Goal: Transaction & Acquisition: Purchase product/service

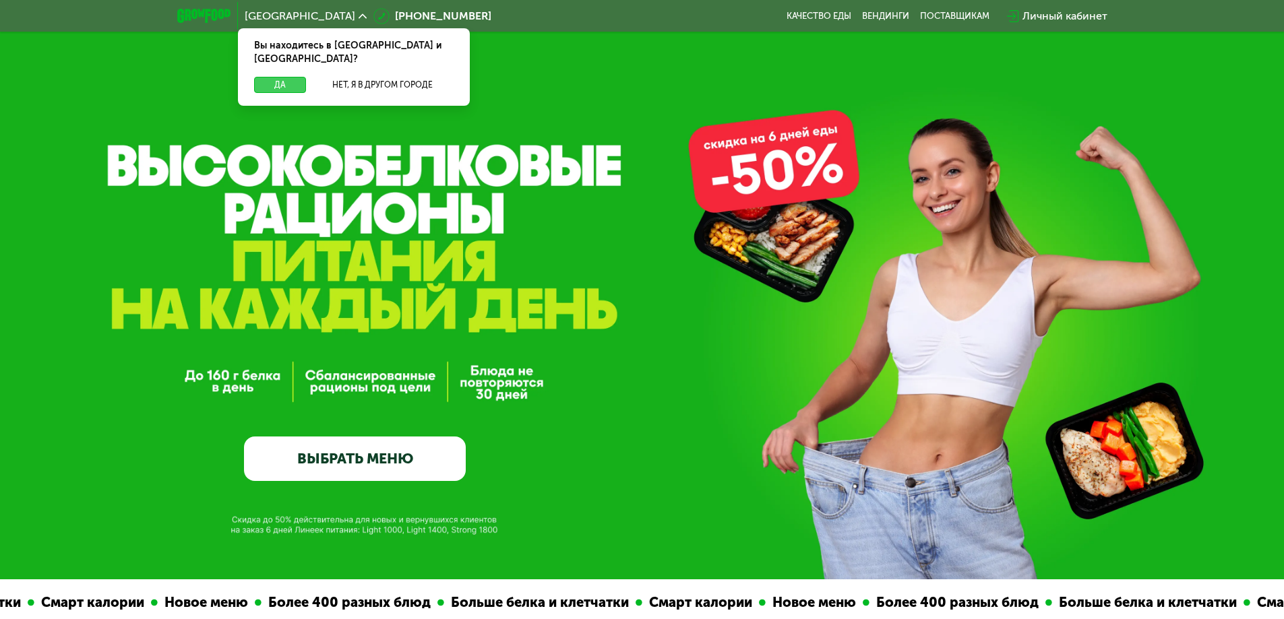
click at [288, 77] on button "Да" at bounding box center [280, 85] width 52 height 16
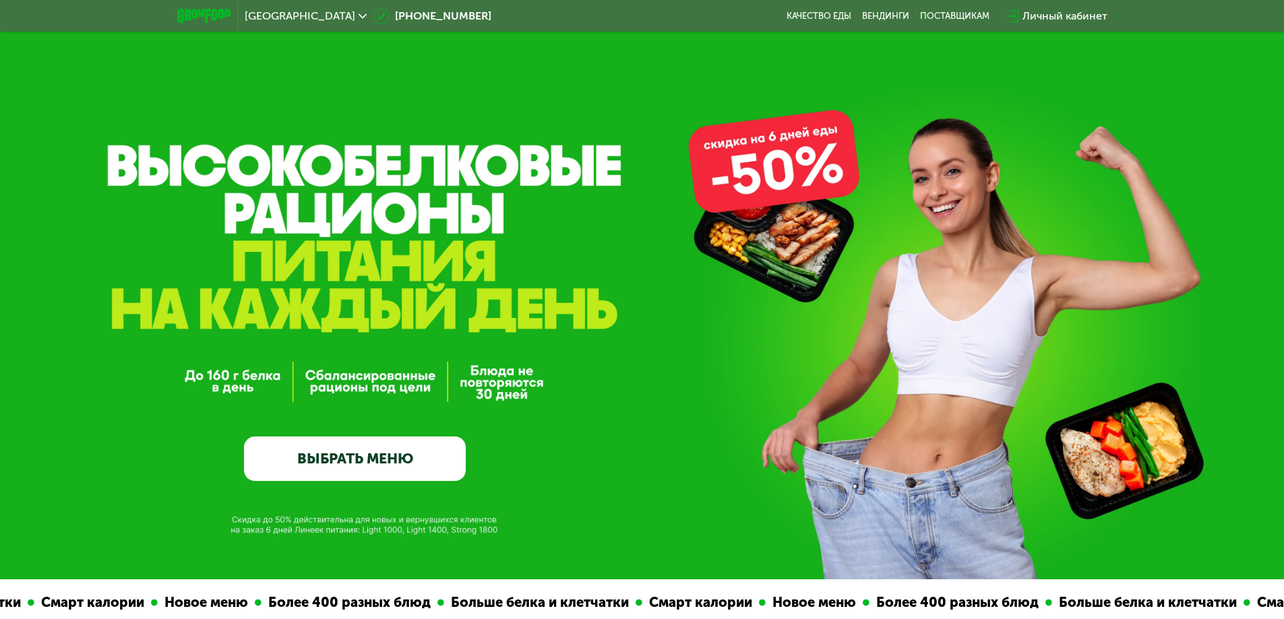
click at [370, 452] on link "ВЫБРАТЬ МЕНЮ" at bounding box center [355, 459] width 222 height 44
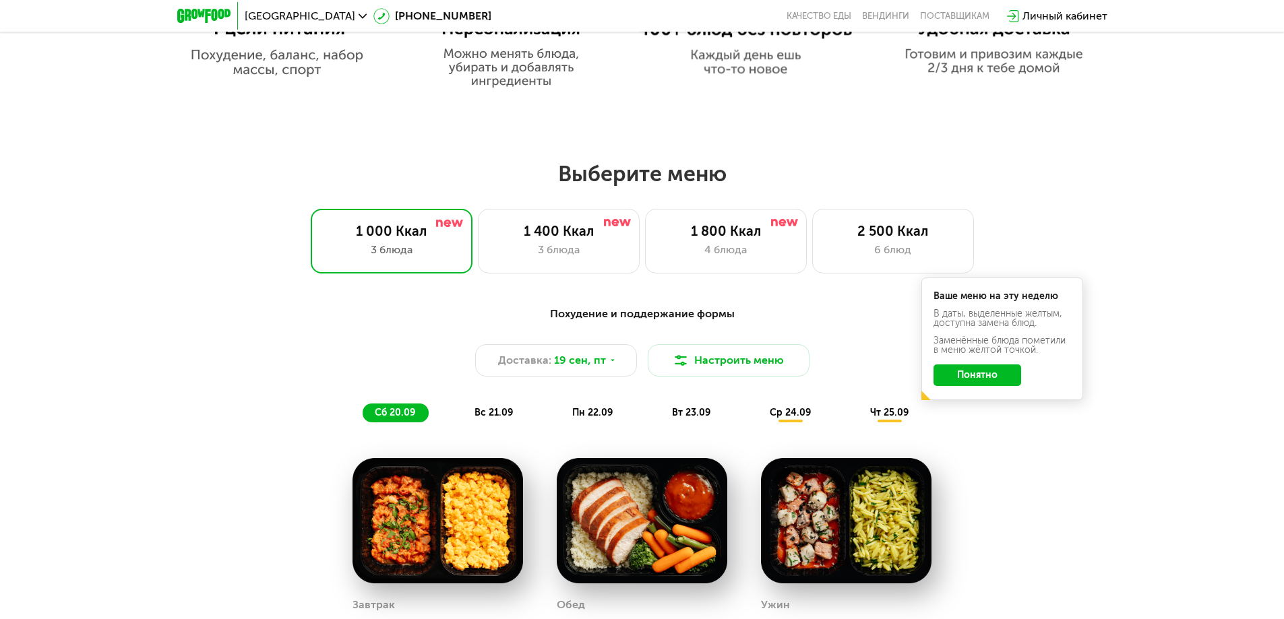
scroll to position [982, 0]
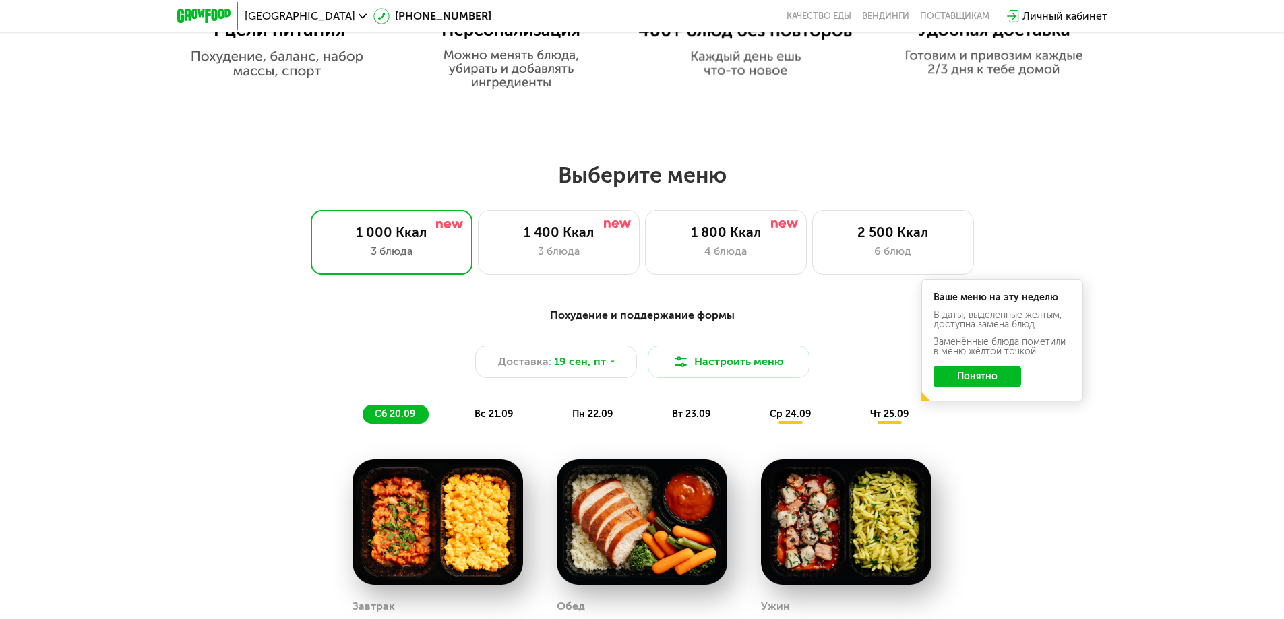
click at [490, 420] on span "вс 21.09" at bounding box center [493, 413] width 38 height 11
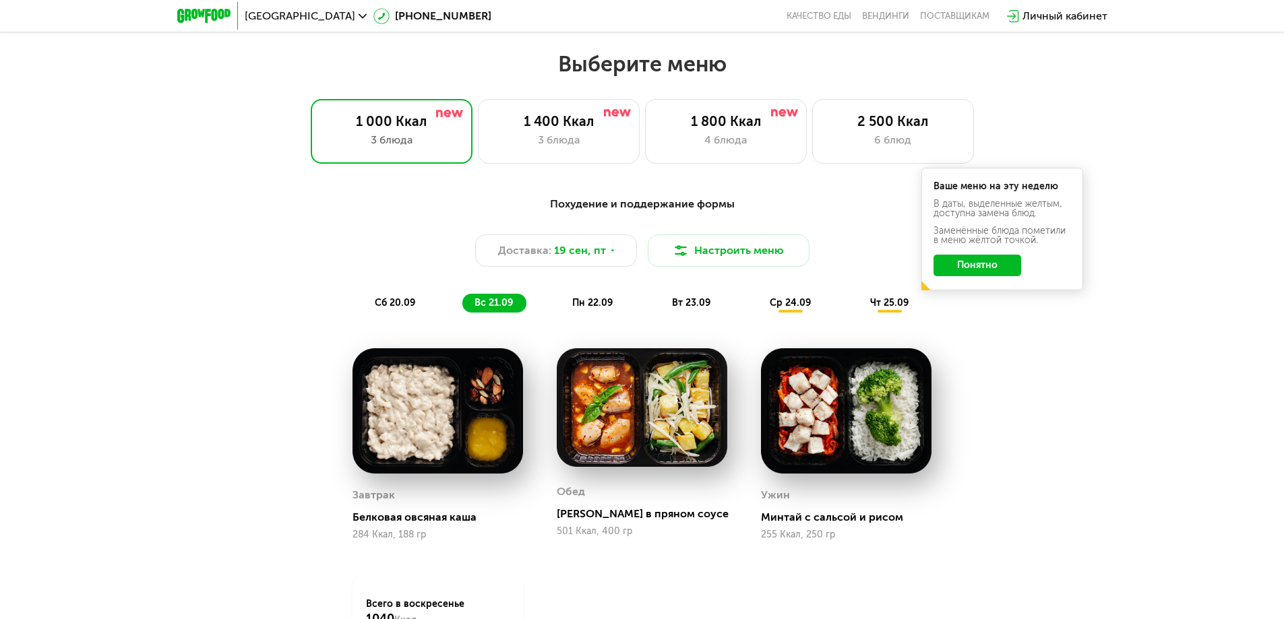
scroll to position [1117, 0]
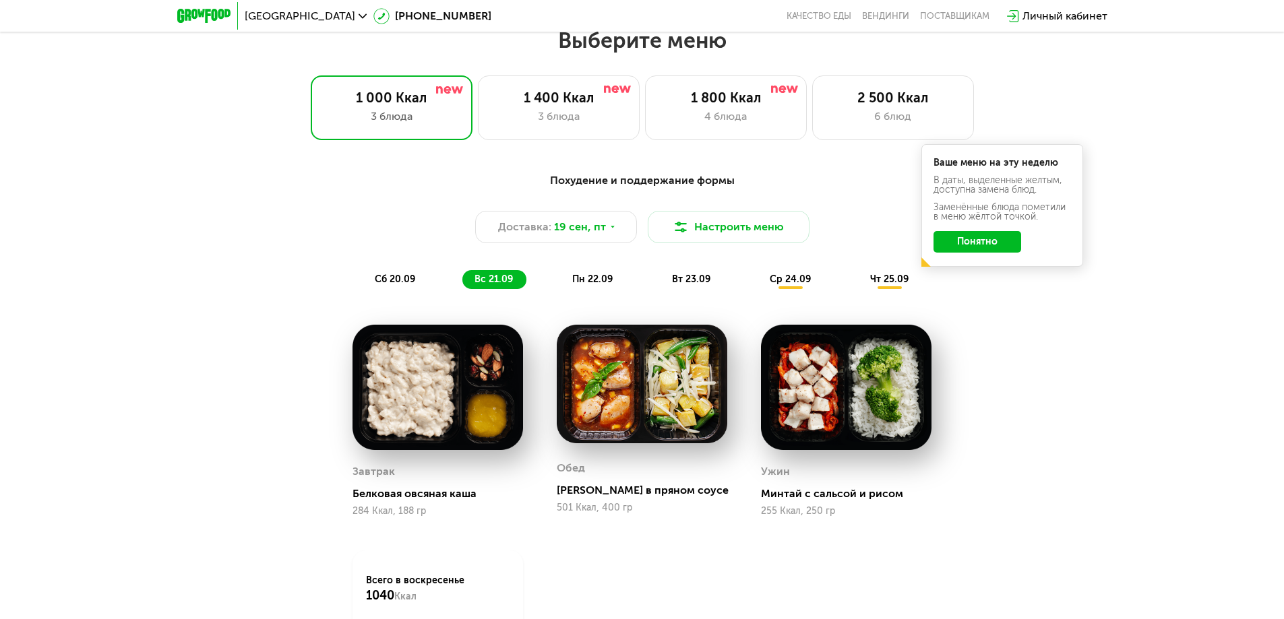
click at [585, 280] on span "пн 22.09" at bounding box center [592, 279] width 40 height 11
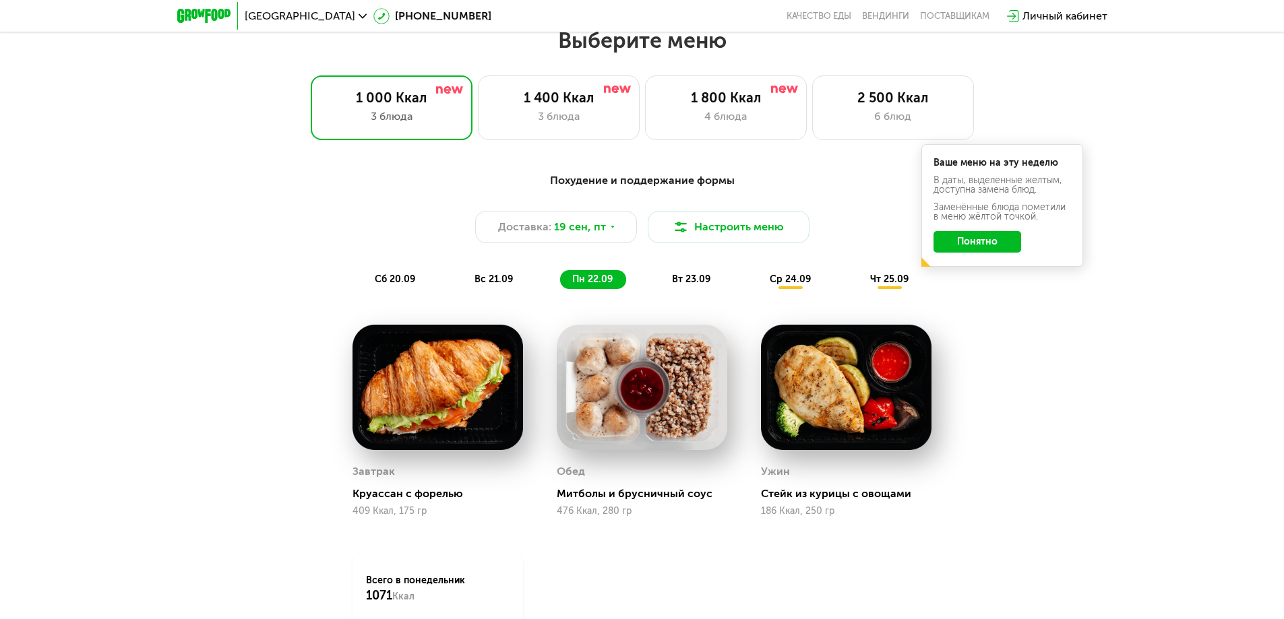
click at [694, 285] on span "вт 23.09" at bounding box center [691, 279] width 38 height 11
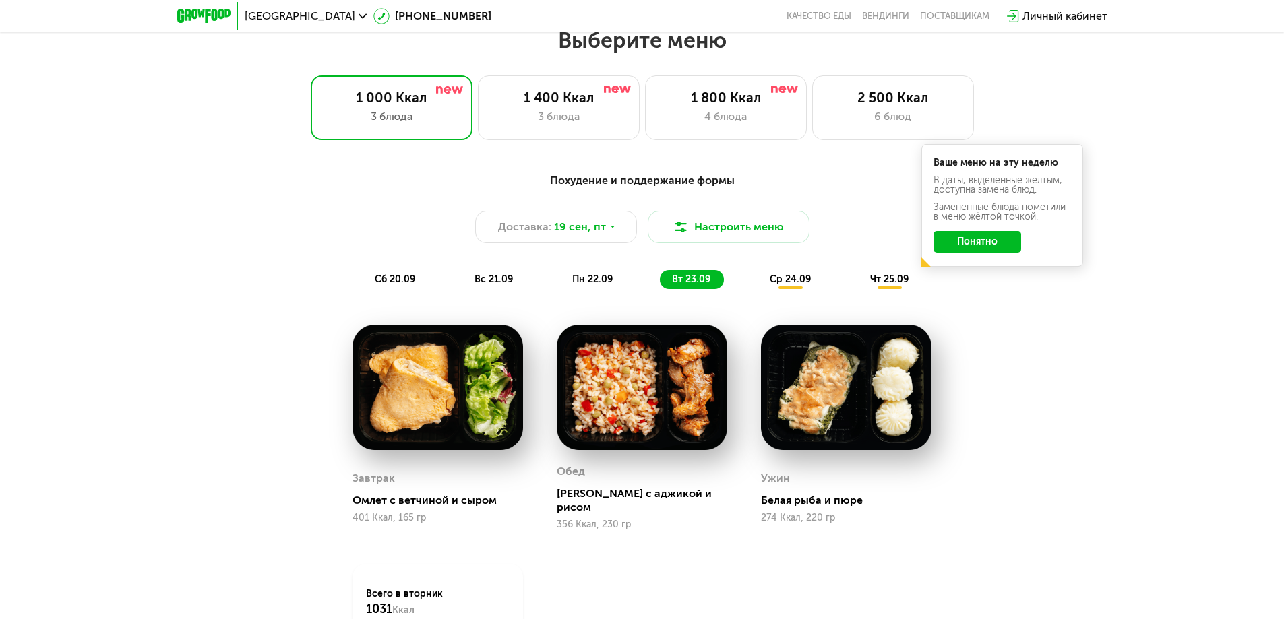
click at [782, 281] on span "ср 24.09" at bounding box center [790, 279] width 41 height 11
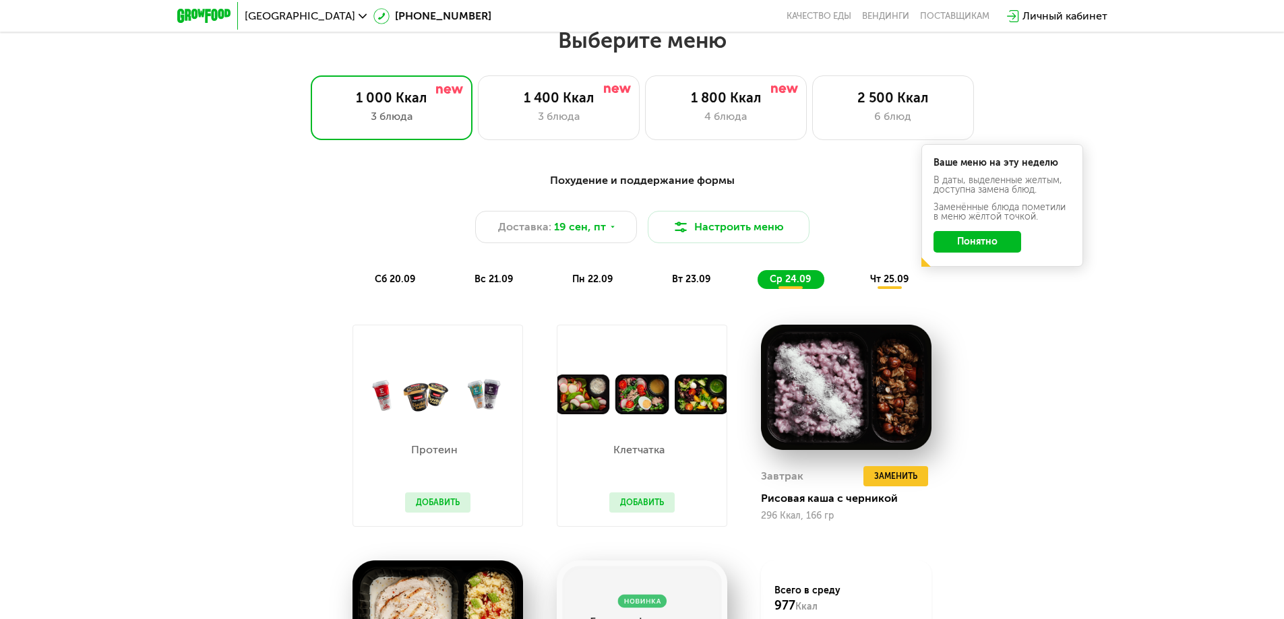
click at [965, 245] on button "Понятно" at bounding box center [977, 242] width 88 height 22
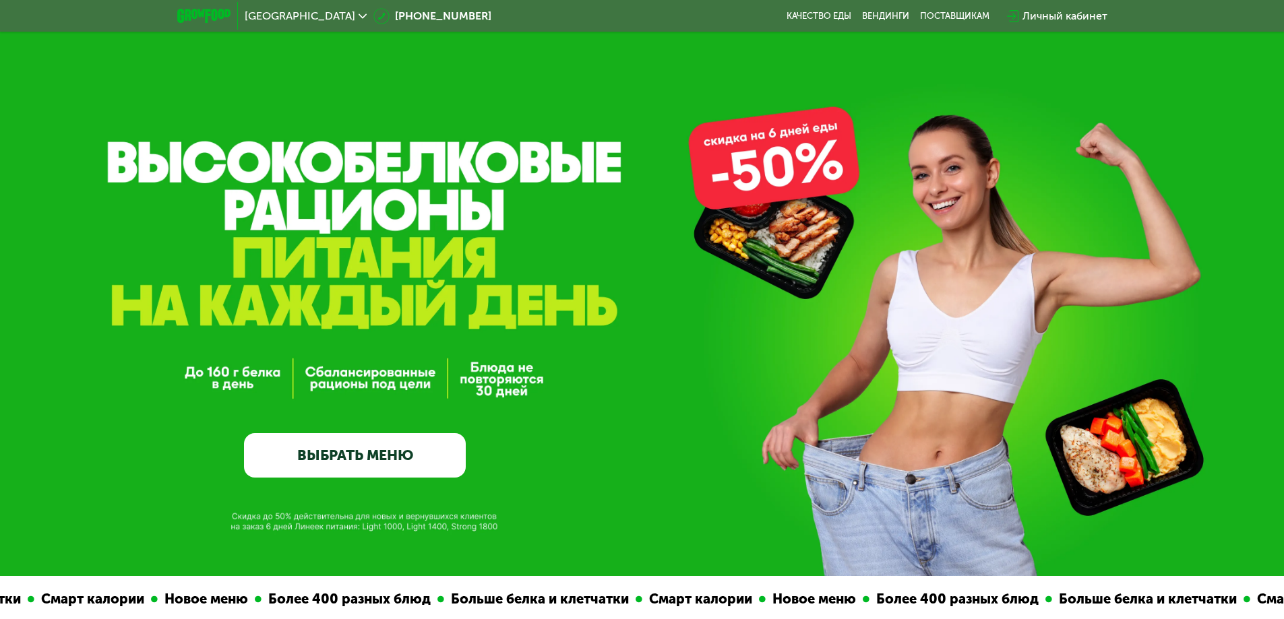
scroll to position [0, 0]
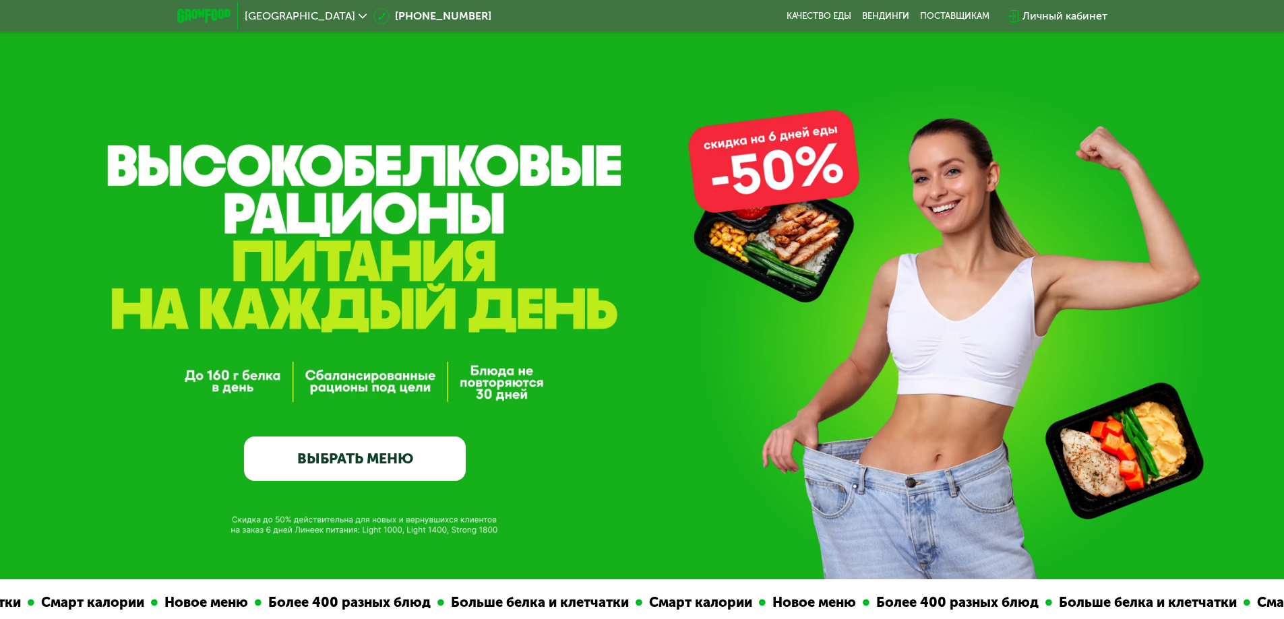
click at [396, 446] on link "ВЫБРАТЬ МЕНЮ" at bounding box center [355, 459] width 222 height 44
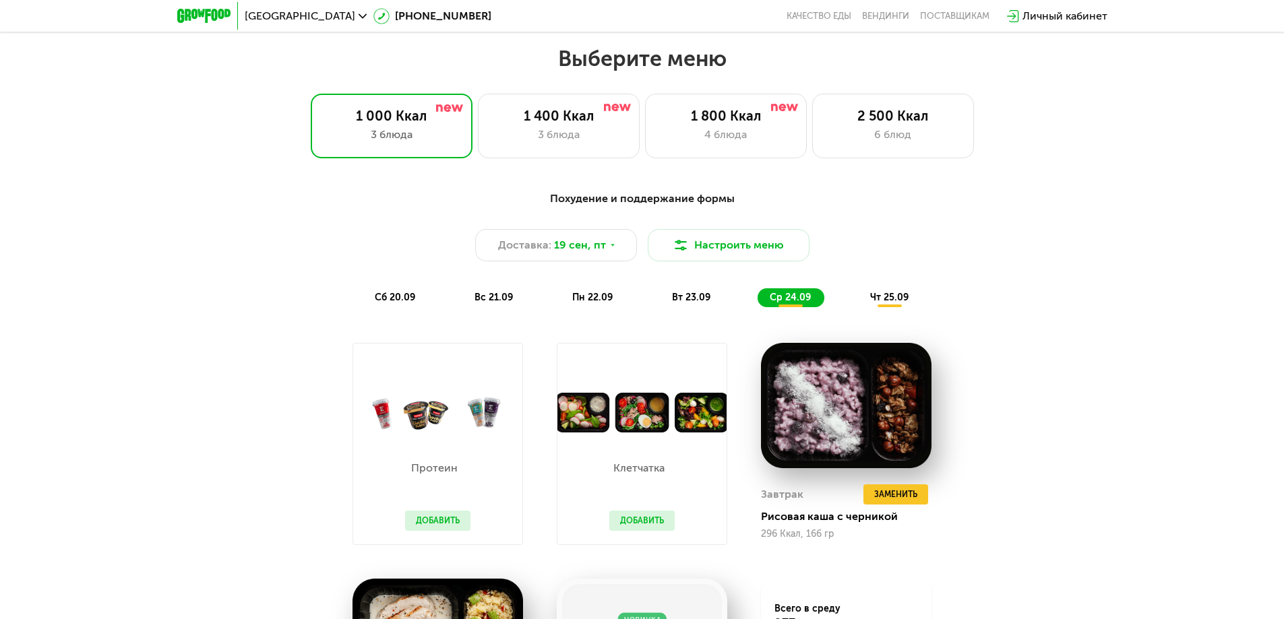
scroll to position [1117, 0]
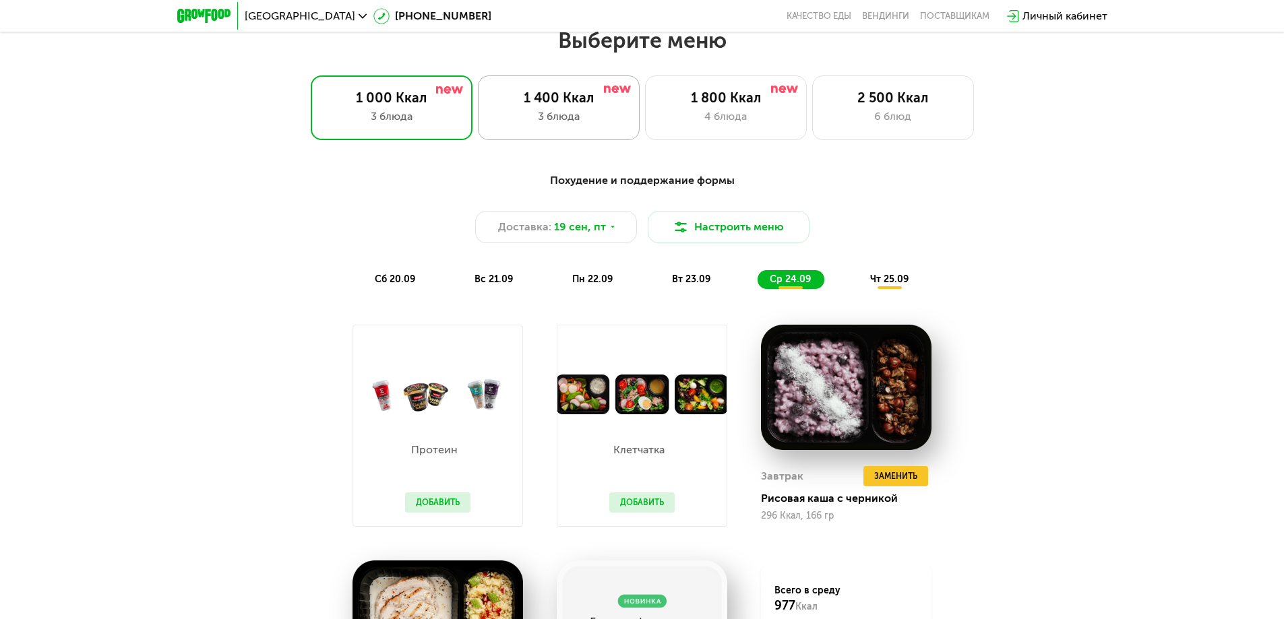
click at [571, 117] on div "3 блюда" at bounding box center [558, 116] width 133 height 16
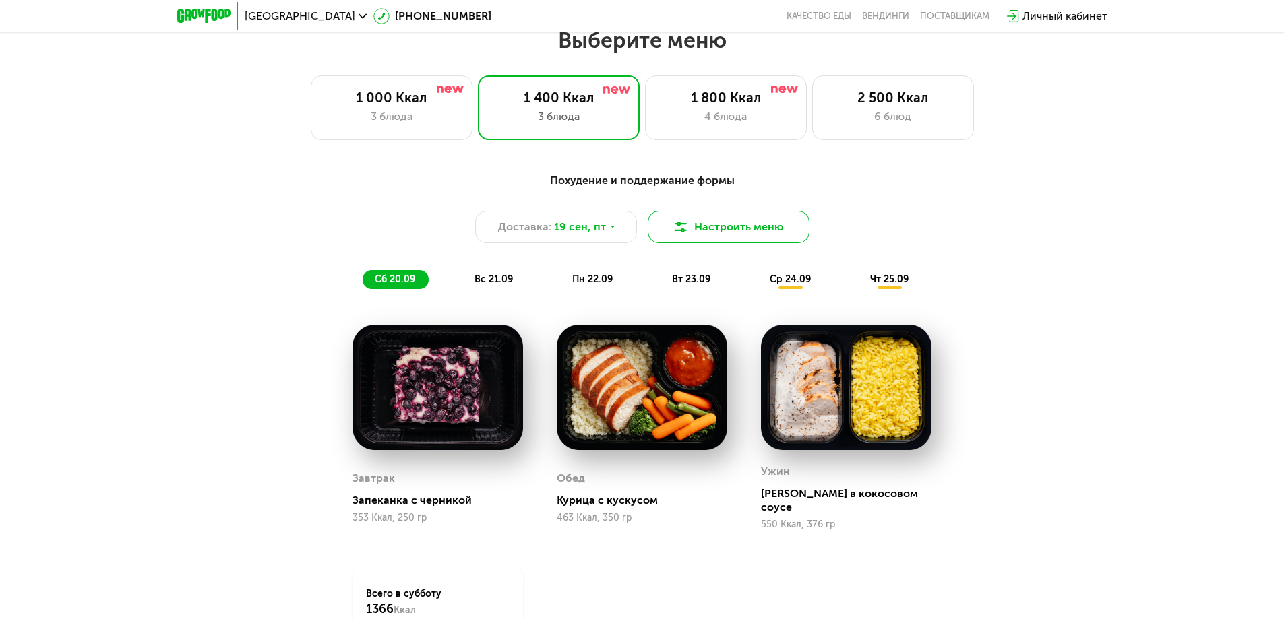
click at [718, 240] on button "Настроить меню" at bounding box center [729, 227] width 162 height 32
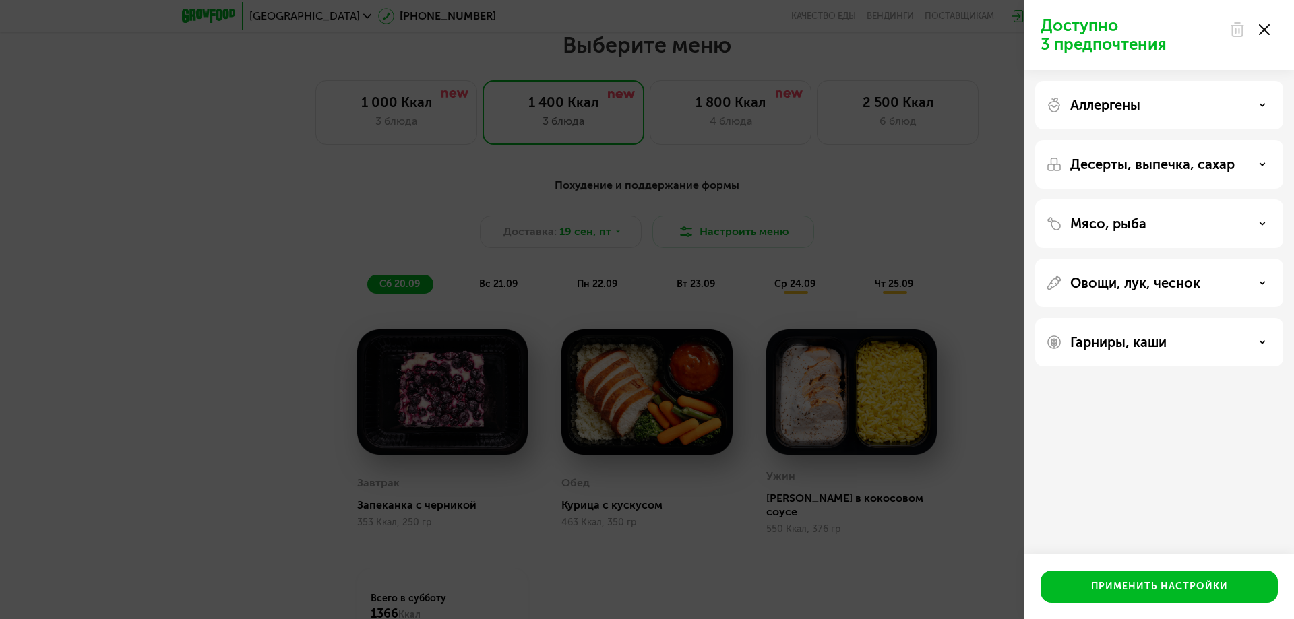
click at [1028, 31] on use at bounding box center [1264, 29] width 11 height 11
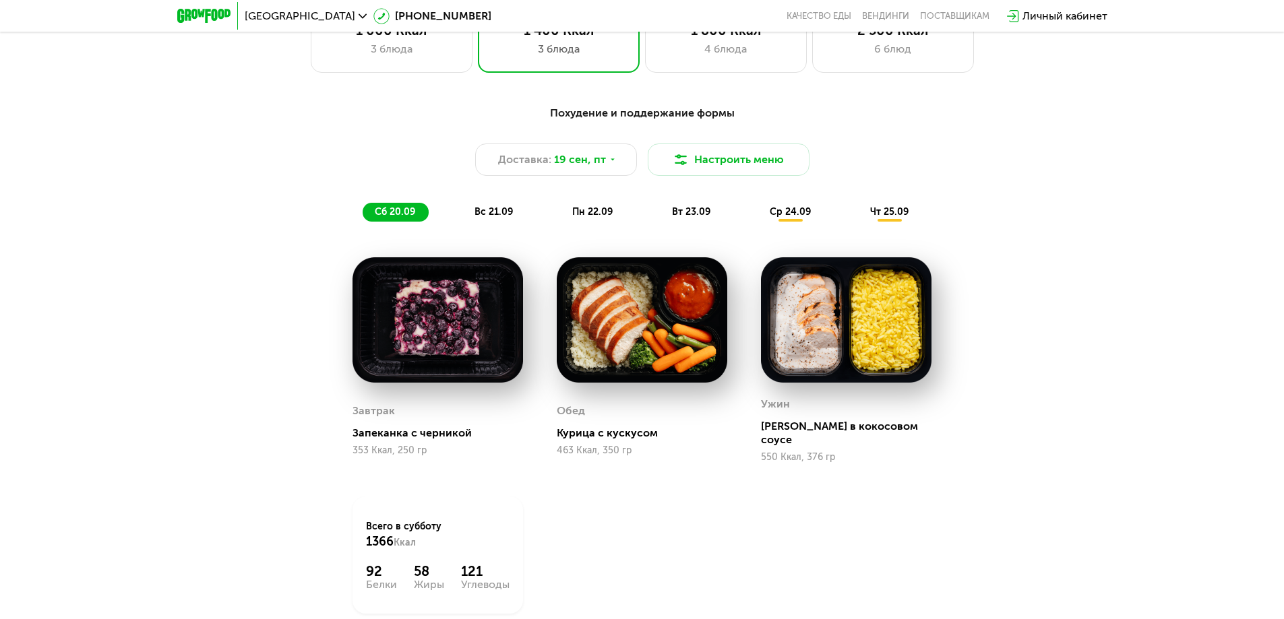
scroll to position [982, 0]
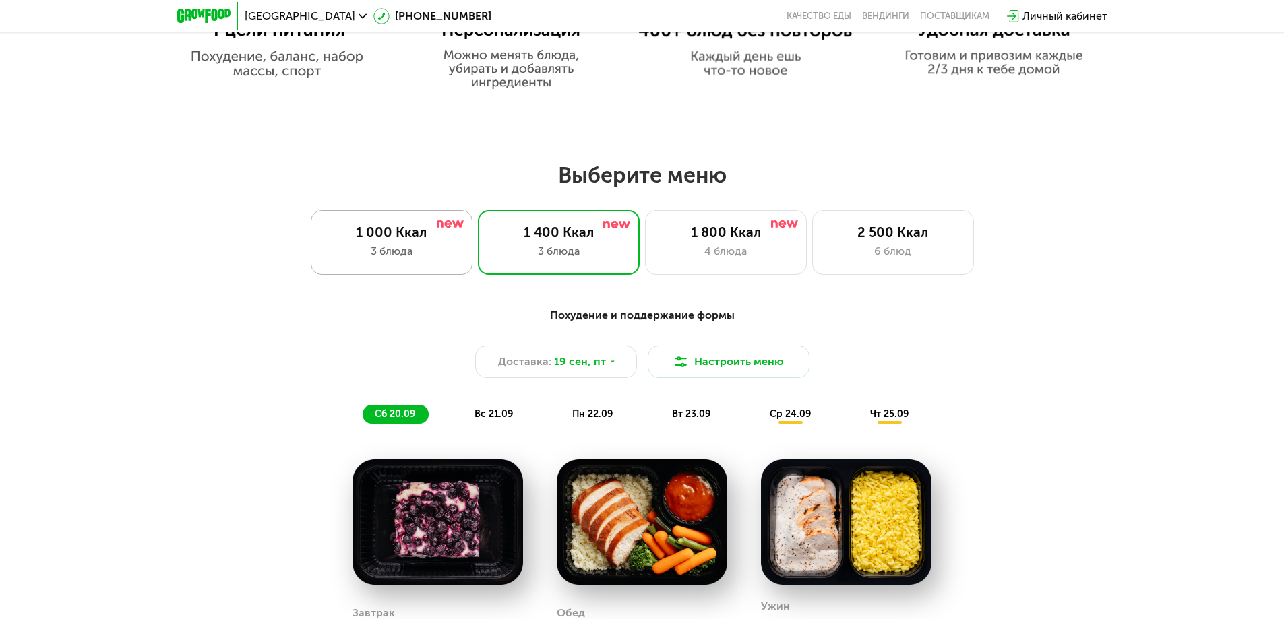
click at [427, 232] on div "1 000 Ккал" at bounding box center [391, 232] width 133 height 16
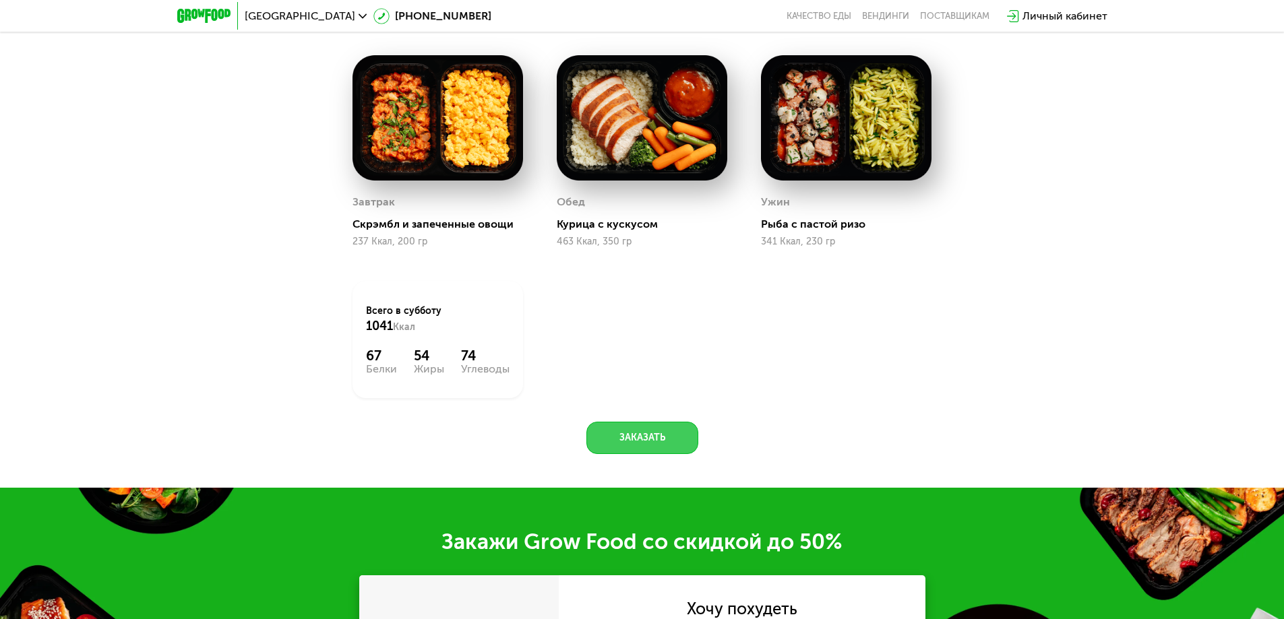
click at [616, 449] on button "Заказать" at bounding box center [642, 438] width 112 height 32
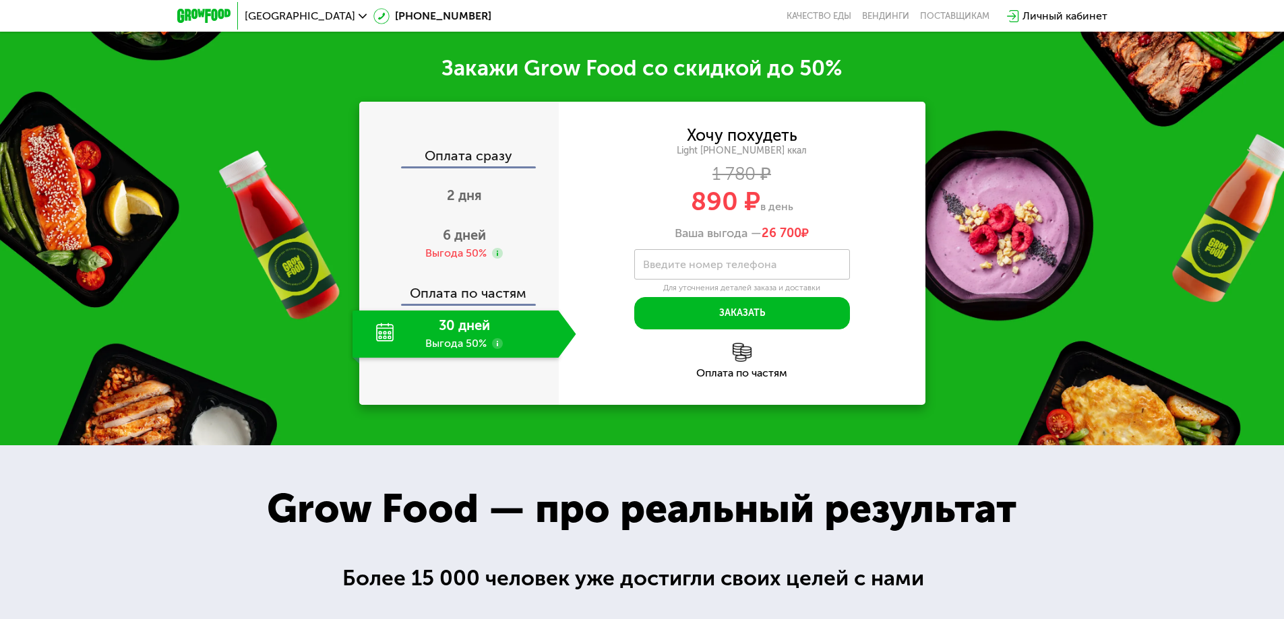
scroll to position [1879, 0]
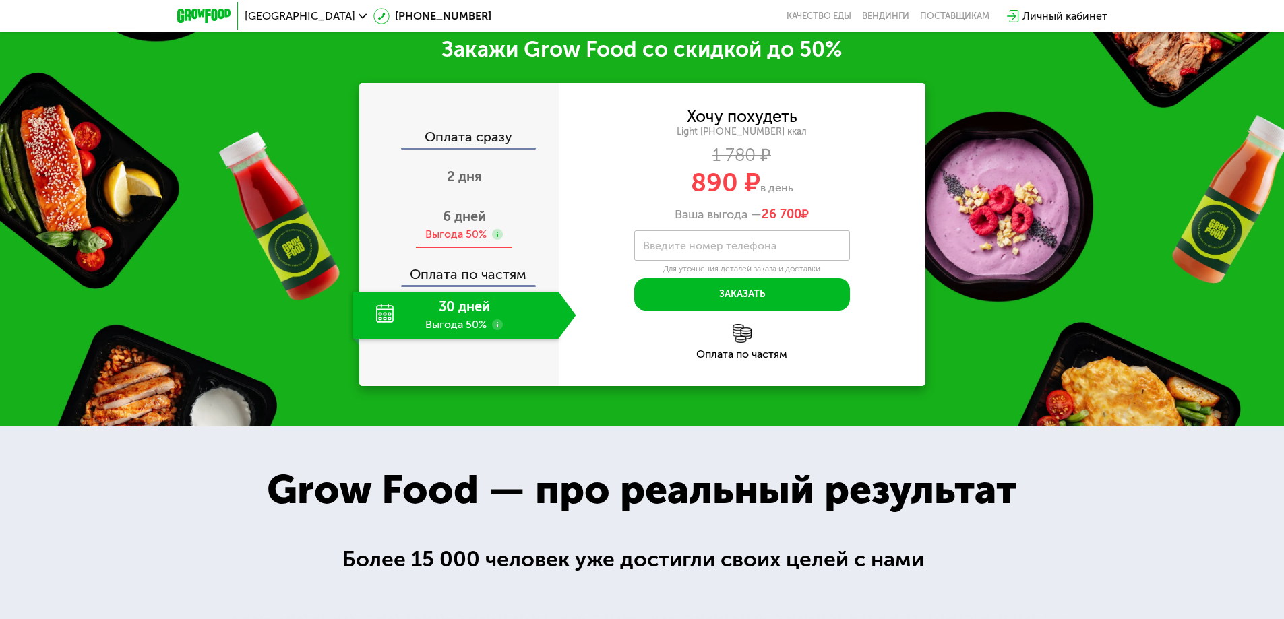
click at [466, 229] on div "6 дней Выгода 50%" at bounding box center [464, 224] width 224 height 47
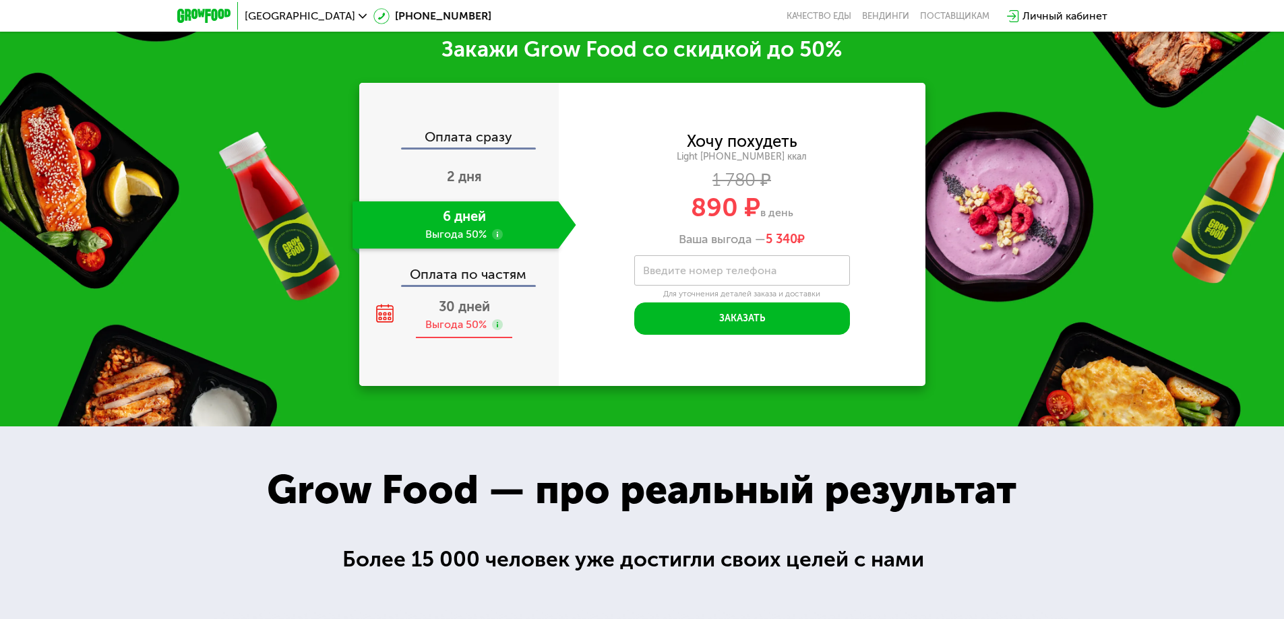
click at [499, 313] on div "30 дней Выгода 50%" at bounding box center [464, 315] width 224 height 47
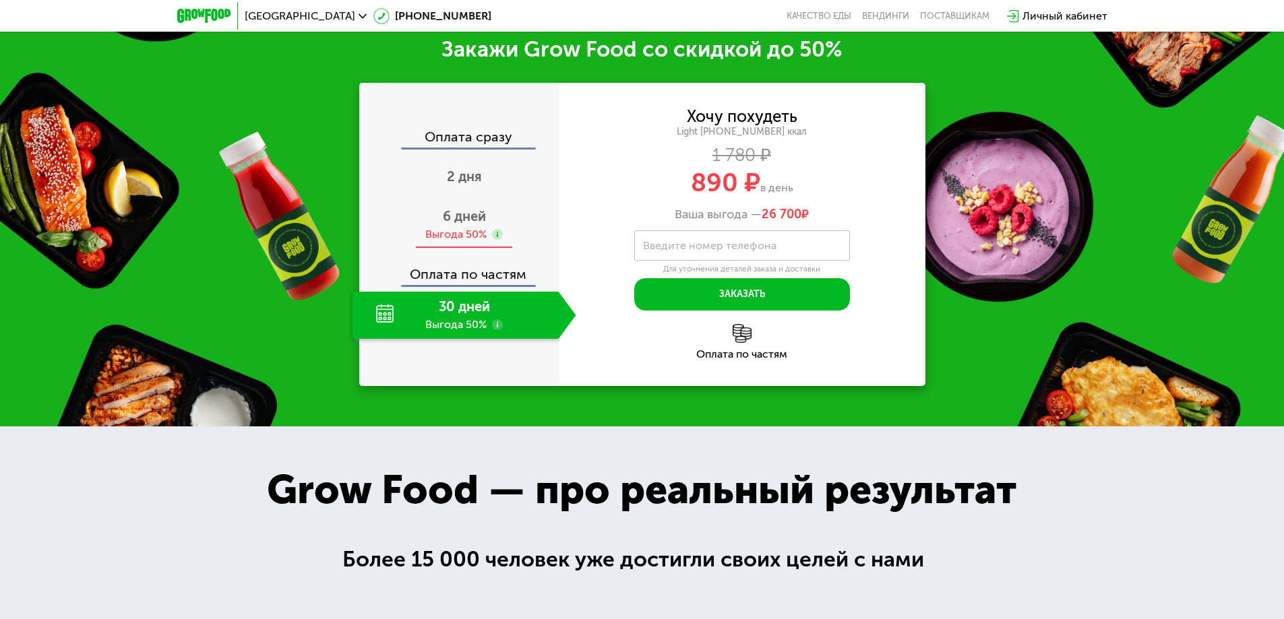
click at [484, 229] on div "6 дней Выгода 50%" at bounding box center [464, 224] width 224 height 47
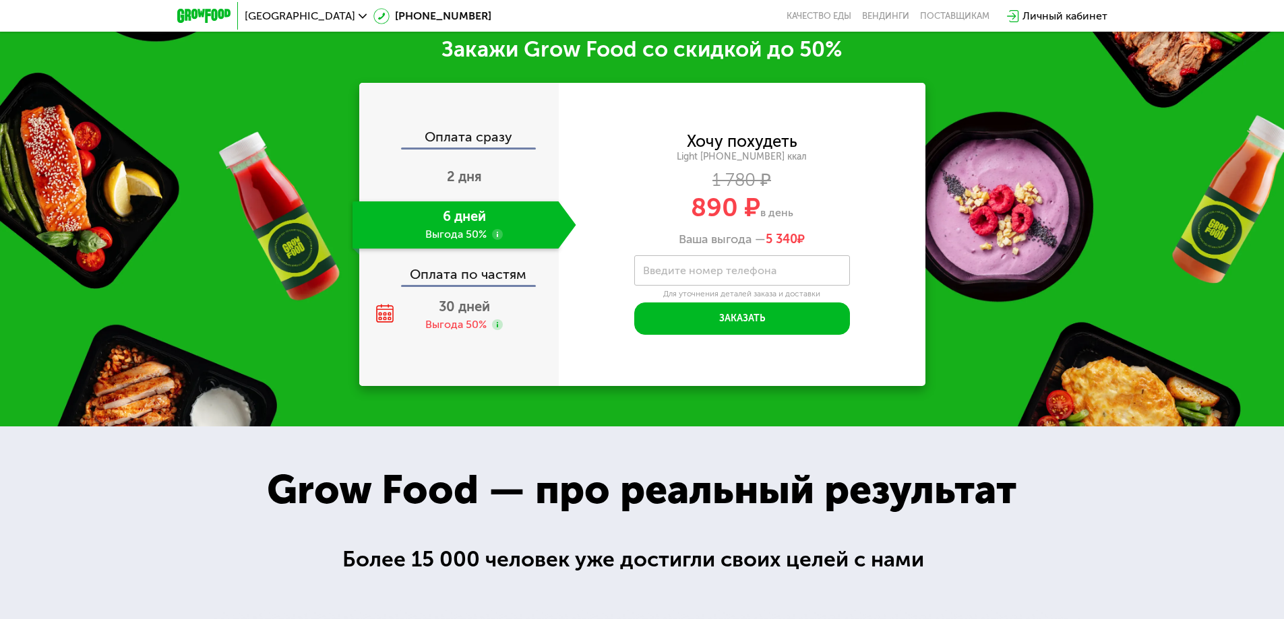
click at [460, 284] on div "Оплата по частям" at bounding box center [460, 269] width 198 height 31
click at [464, 324] on div "Выгода 50%" at bounding box center [455, 324] width 61 height 15
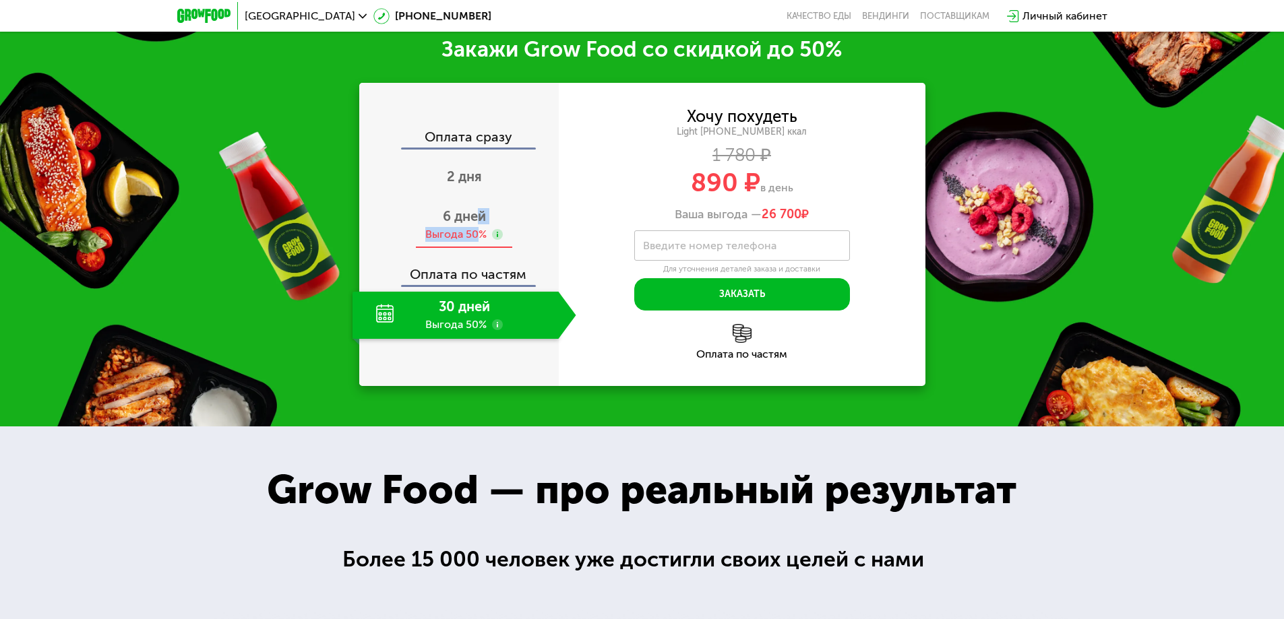
click at [478, 230] on div "6 дней Выгода 50%" at bounding box center [464, 224] width 224 height 47
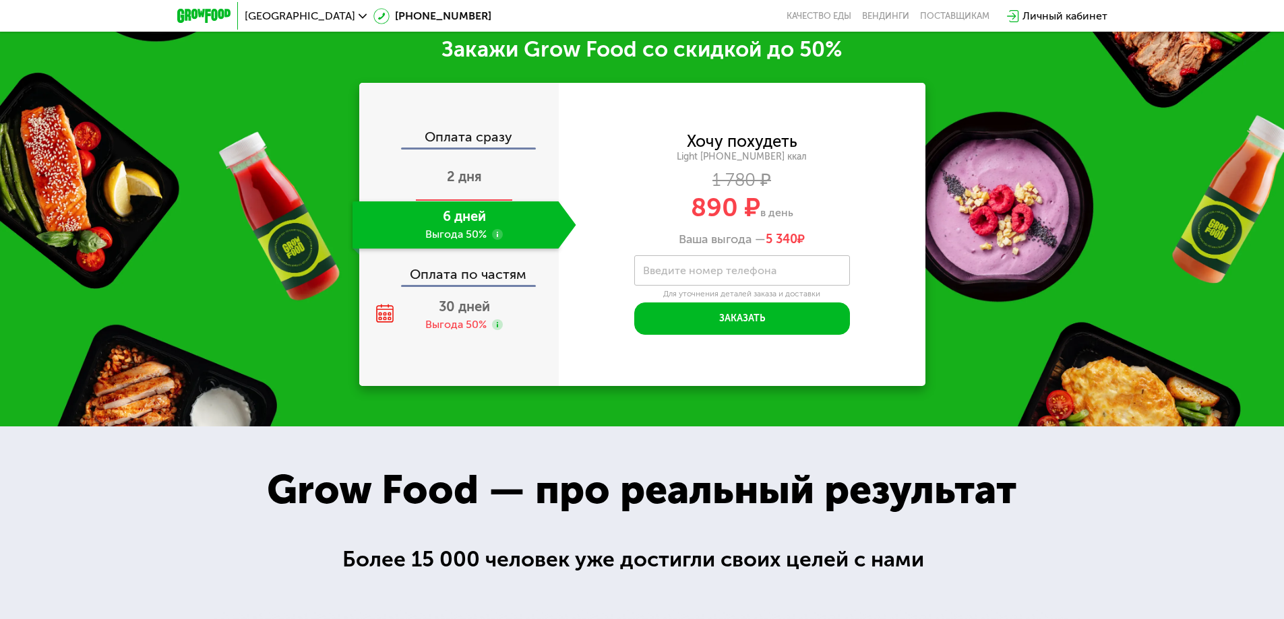
click at [472, 182] on span "2 дня" at bounding box center [464, 176] width 35 height 16
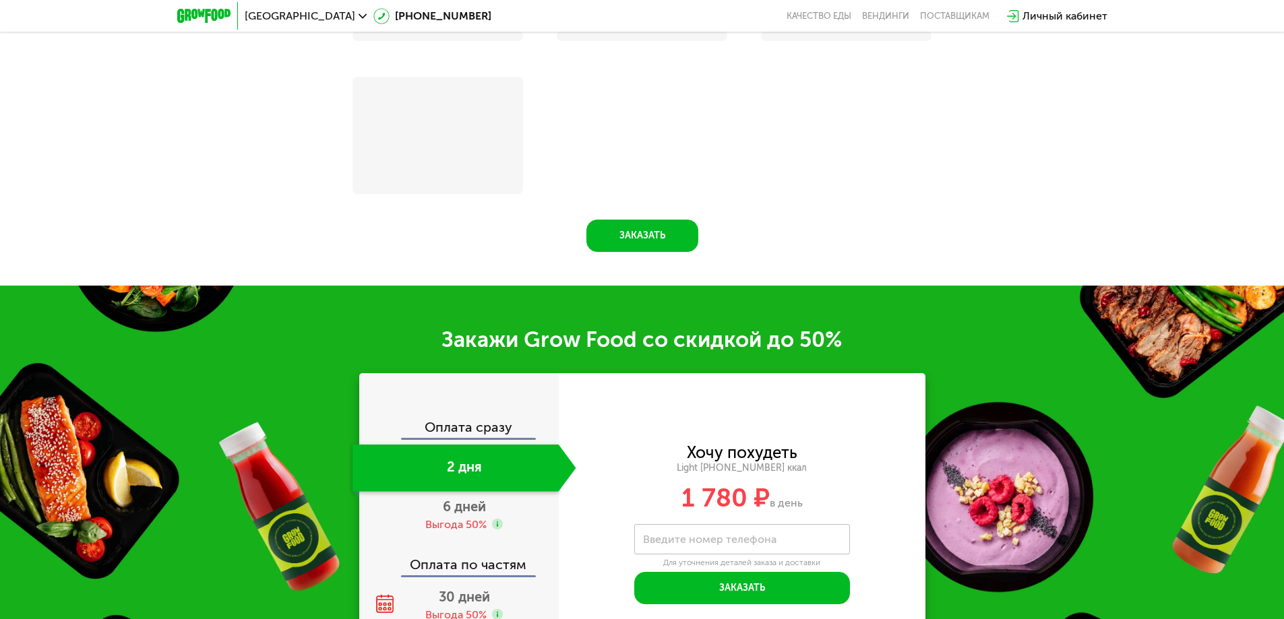
scroll to position [2170, 0]
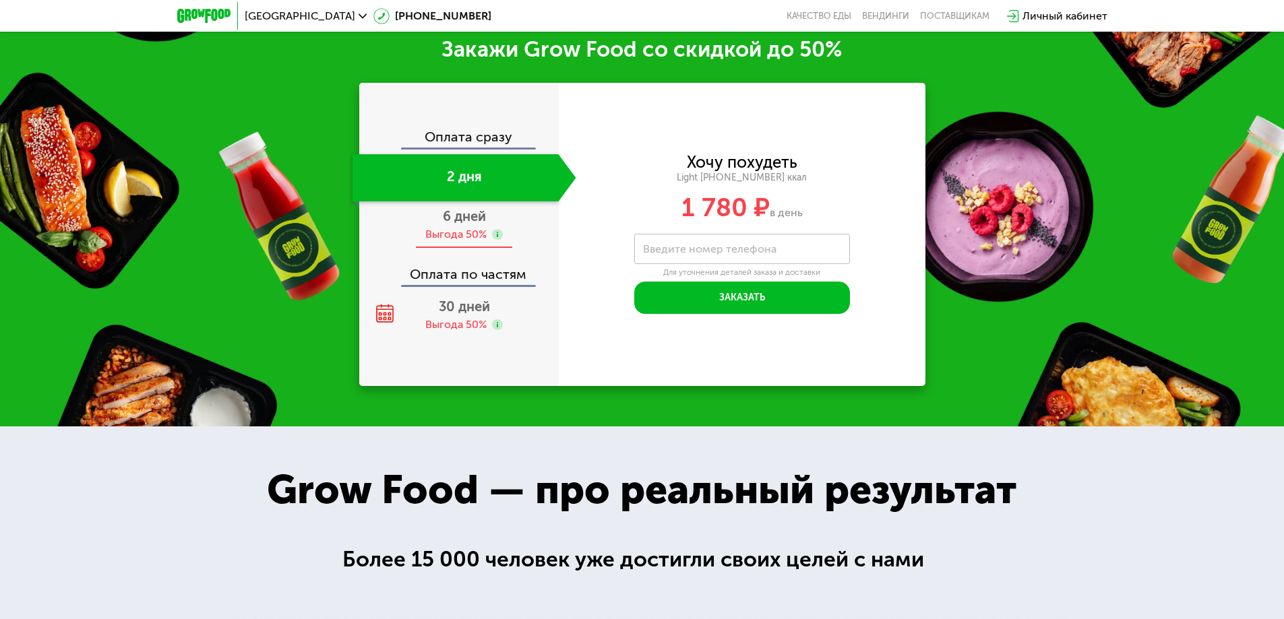
click at [470, 232] on div "Выгода 50%" at bounding box center [455, 234] width 61 height 15
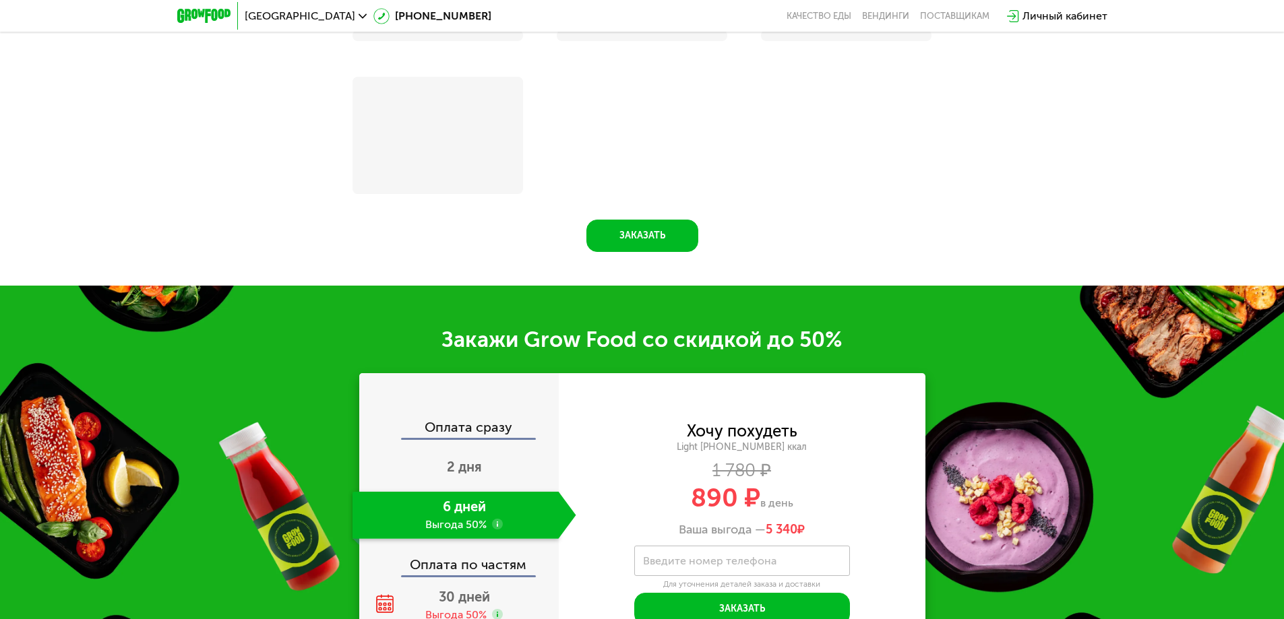
scroll to position [1879, 0]
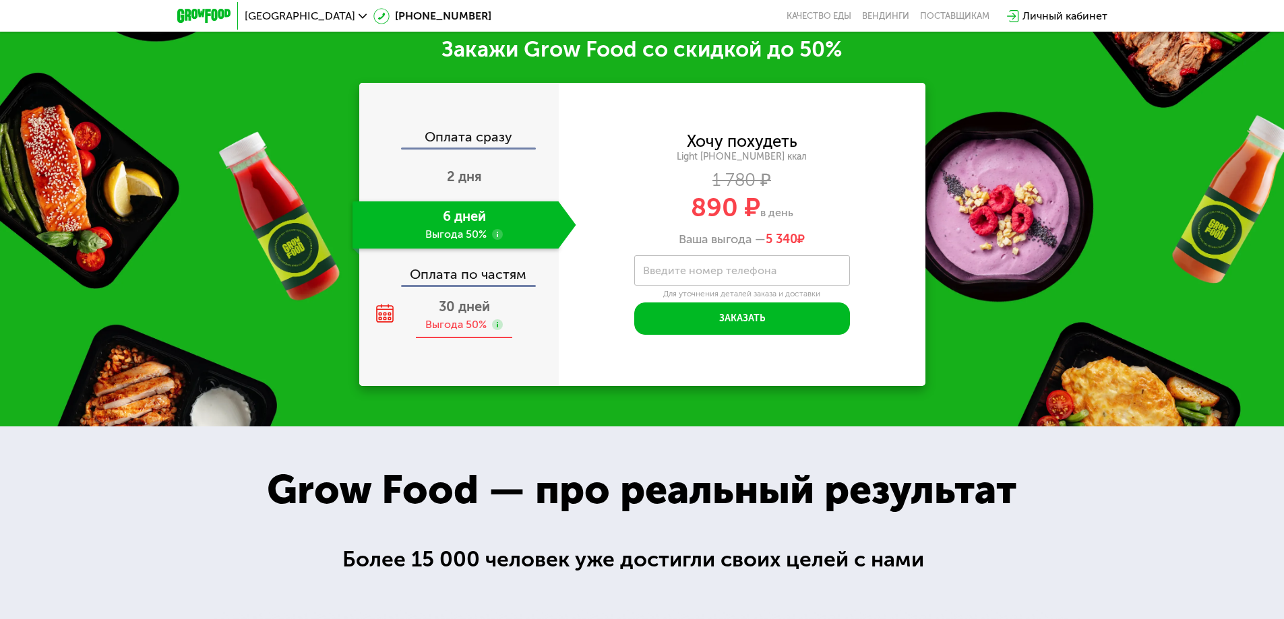
click at [489, 323] on div "Выгода 50%" at bounding box center [463, 324] width 77 height 15
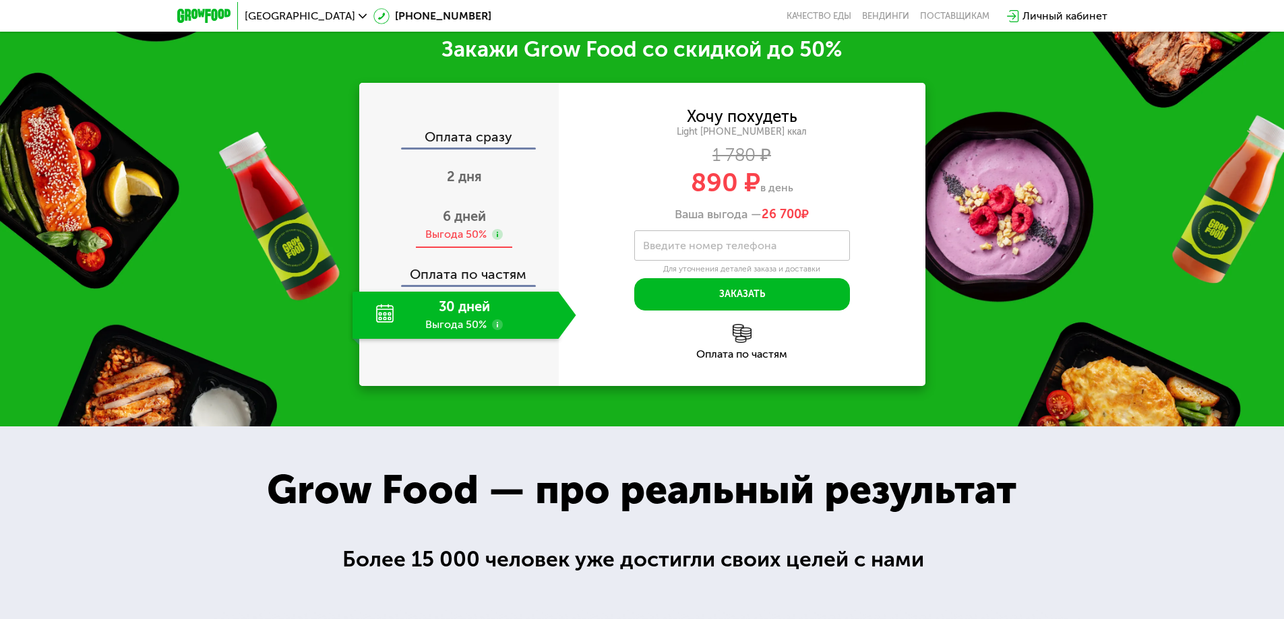
click at [462, 235] on div "Выгода 50%" at bounding box center [455, 234] width 61 height 15
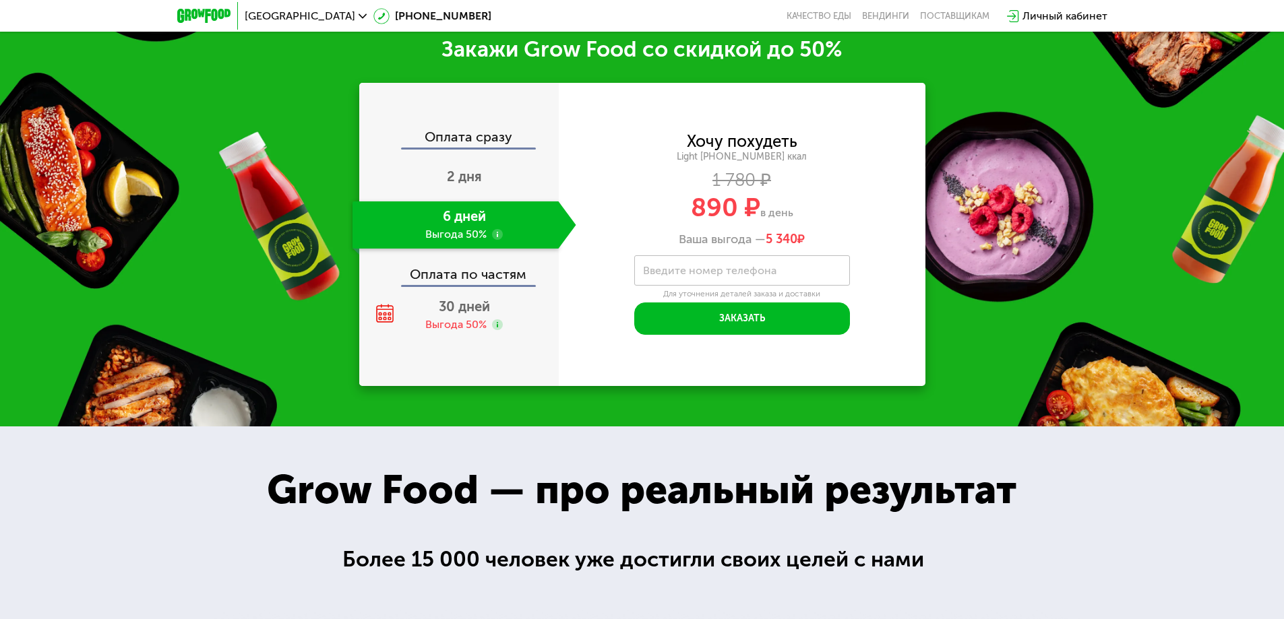
click at [498, 240] on use at bounding box center [497, 234] width 11 height 11
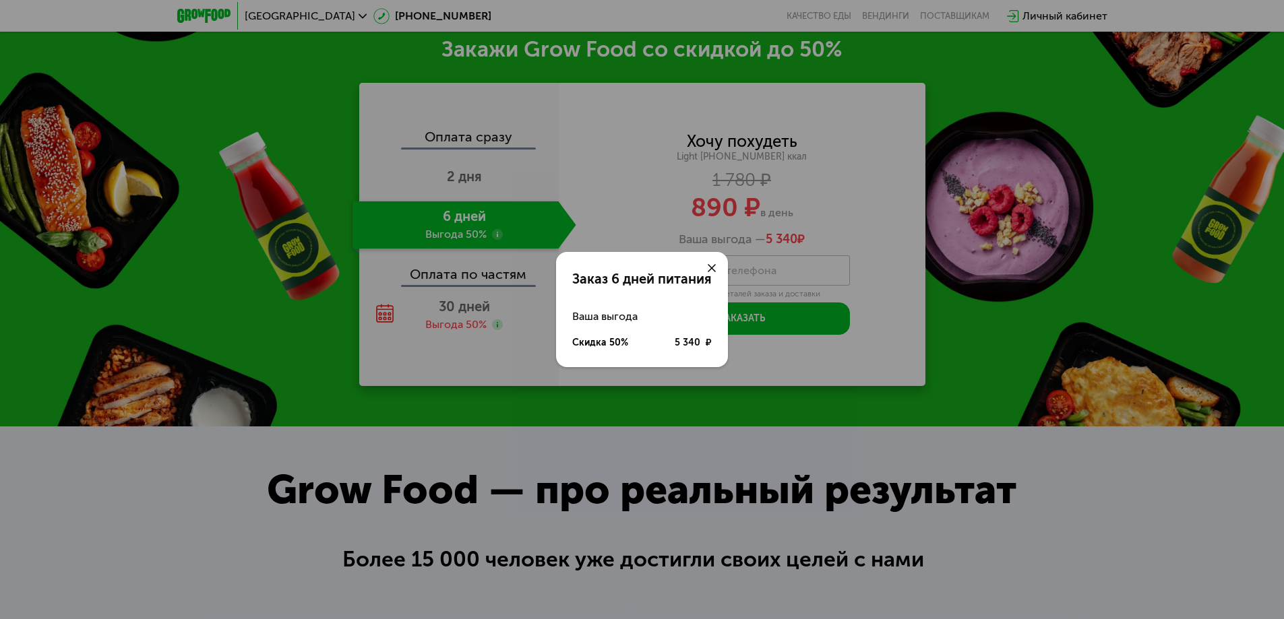
click at [710, 265] on icon at bounding box center [712, 268] width 8 height 8
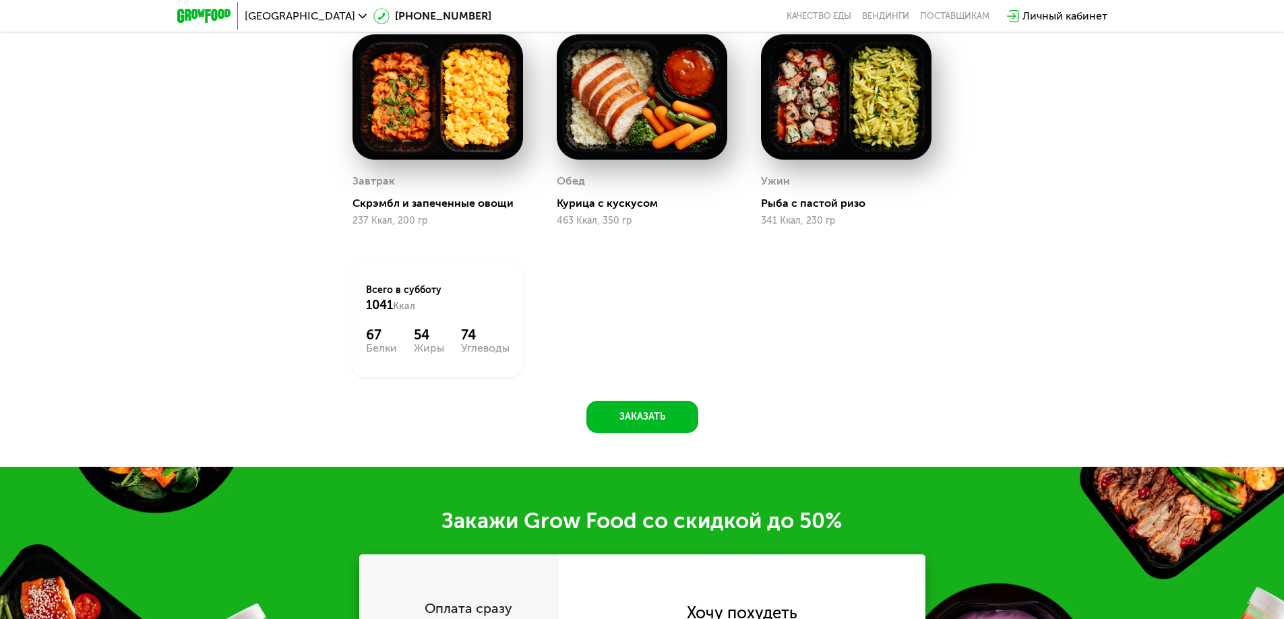
scroll to position [1273, 0]
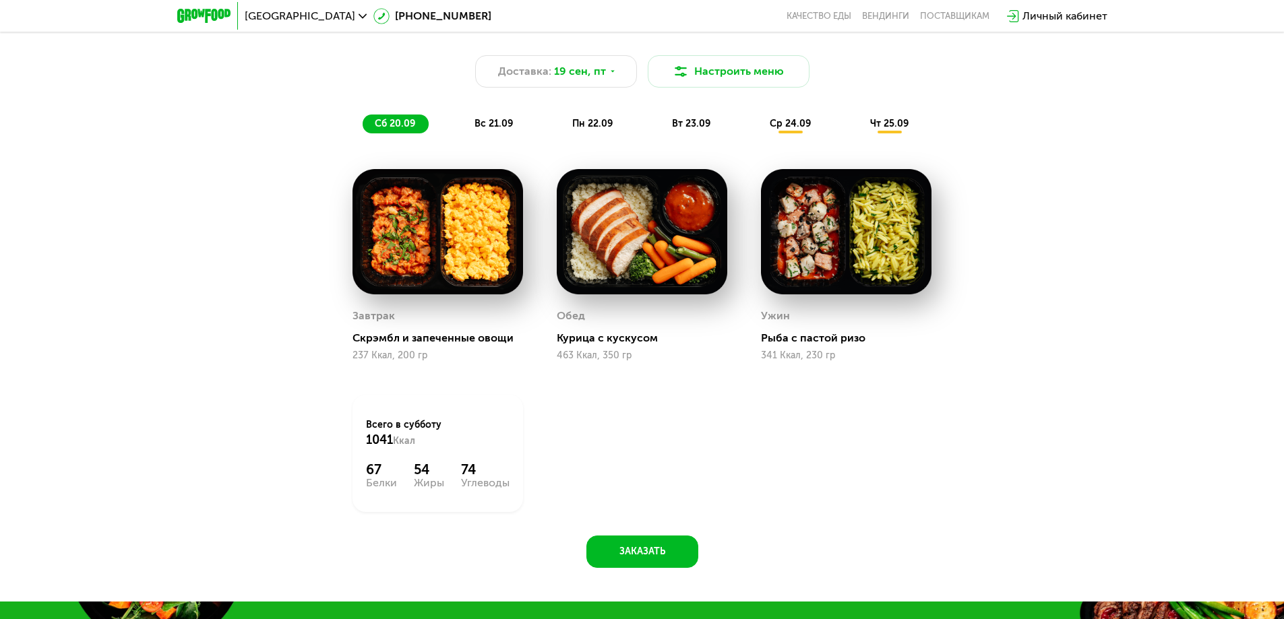
click at [495, 121] on div "вс 21.09" at bounding box center [494, 124] width 64 height 19
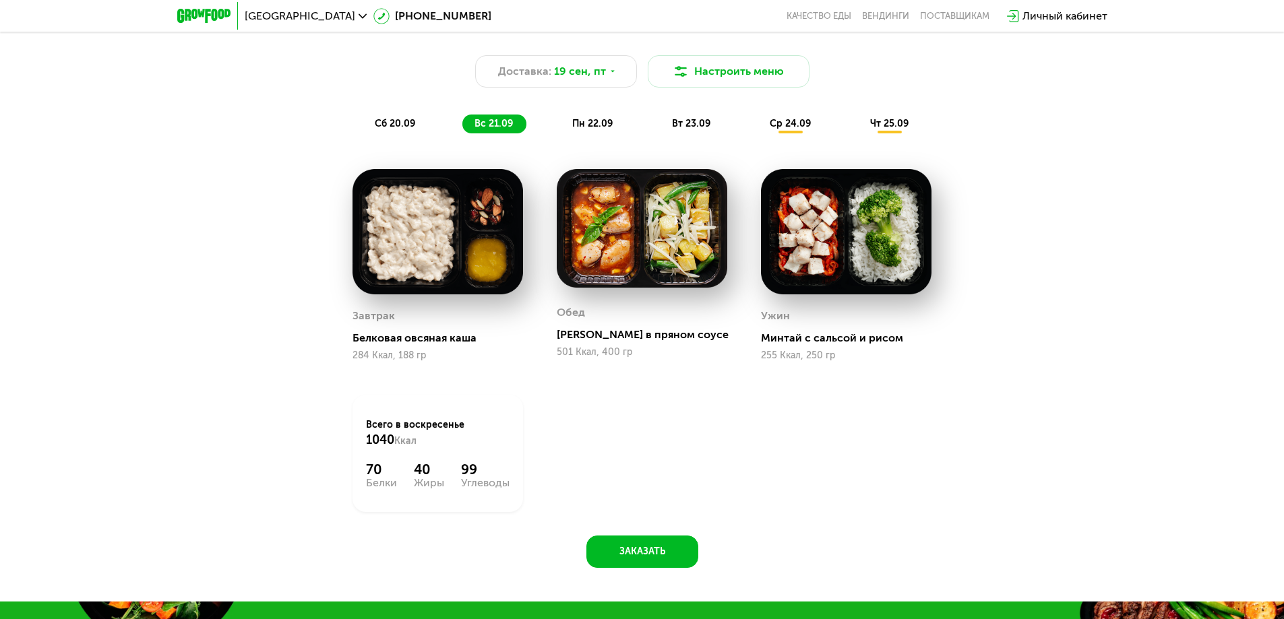
click at [587, 127] on span "пн 22.09" at bounding box center [592, 123] width 40 height 11
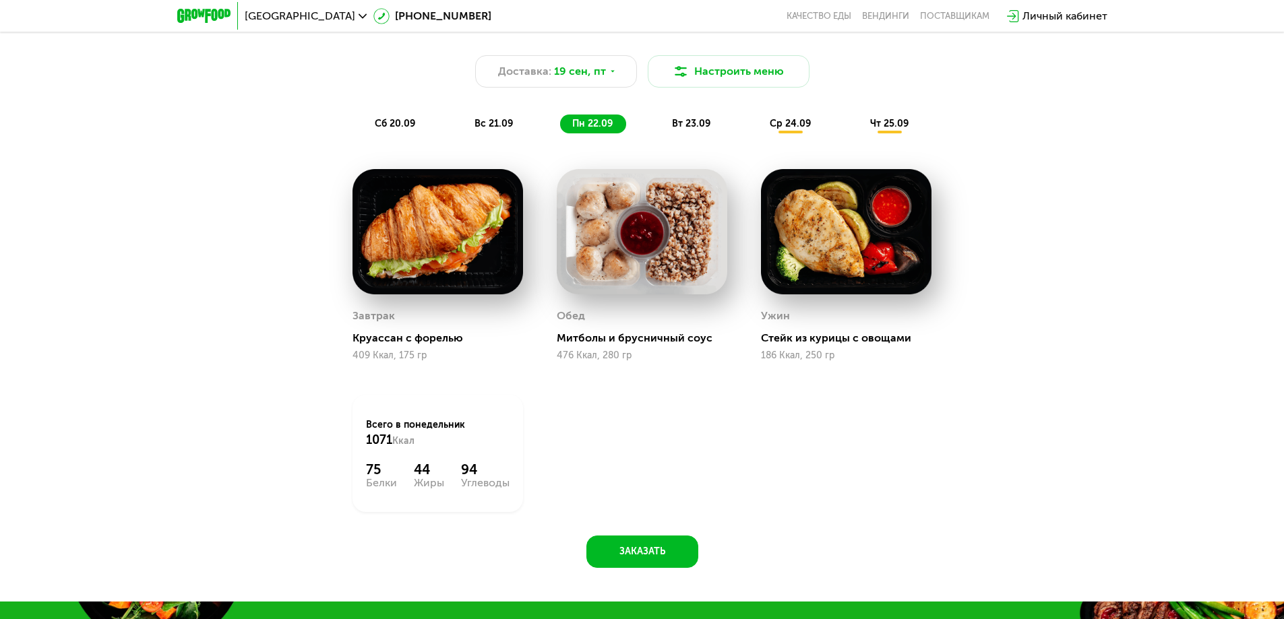
click at [686, 127] on span "вт 23.09" at bounding box center [691, 123] width 38 height 11
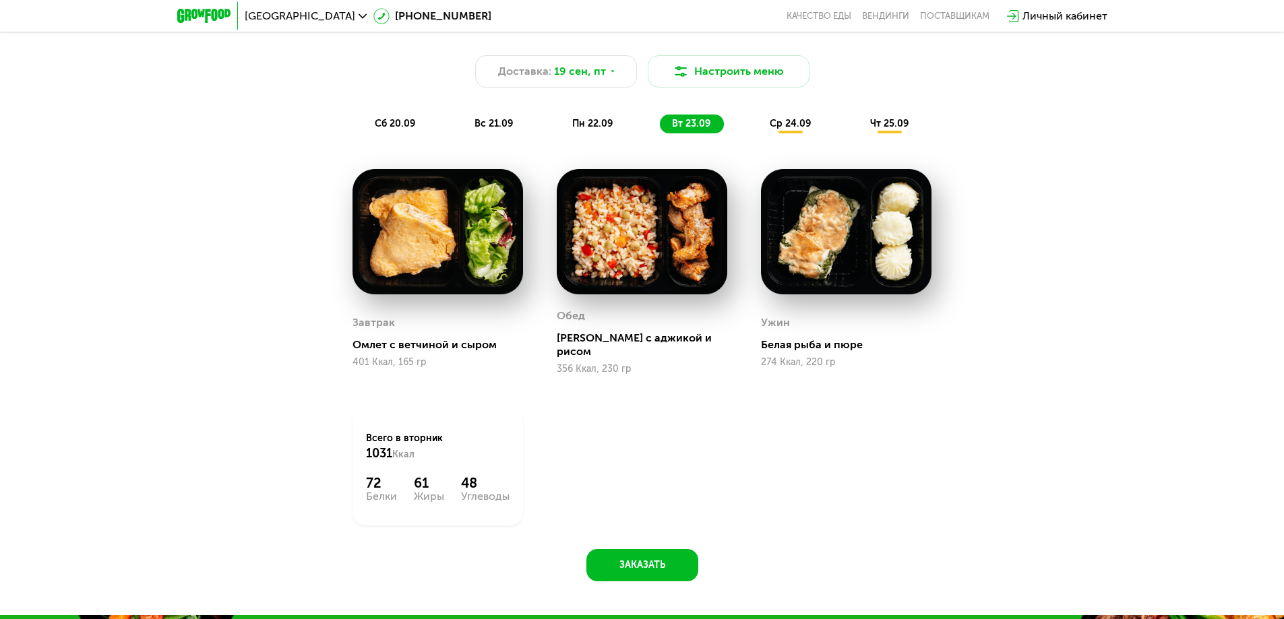
click at [599, 125] on span "пн 22.09" at bounding box center [592, 123] width 40 height 11
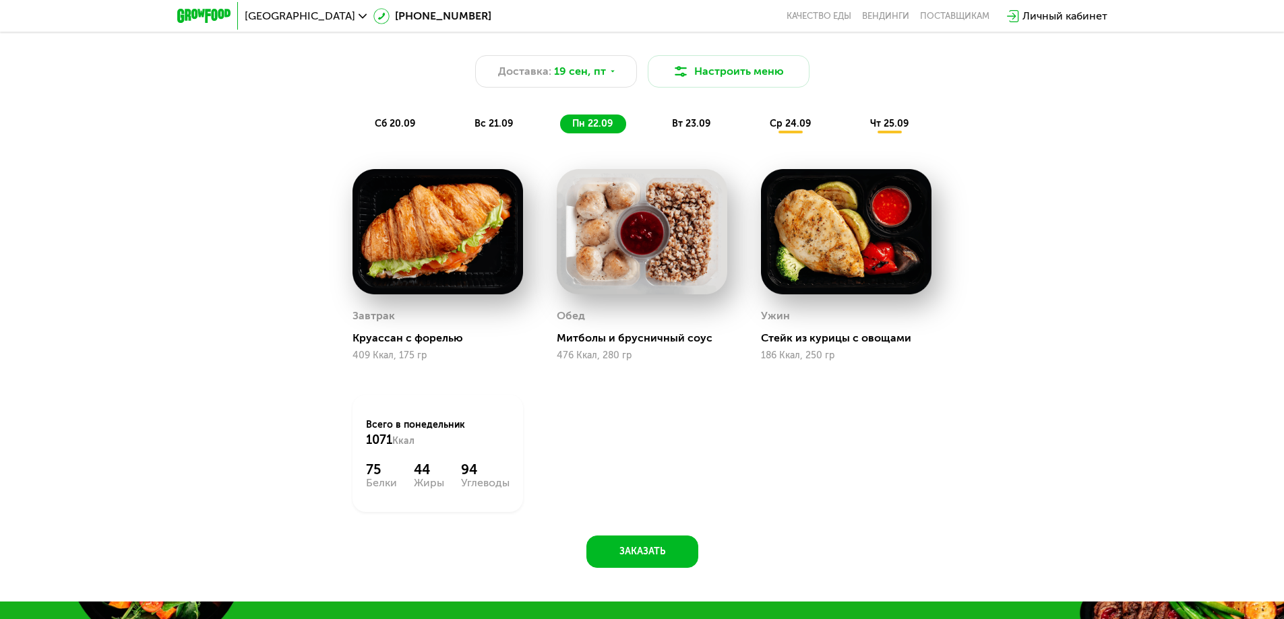
click at [512, 128] on span "вс 21.09" at bounding box center [493, 123] width 38 height 11
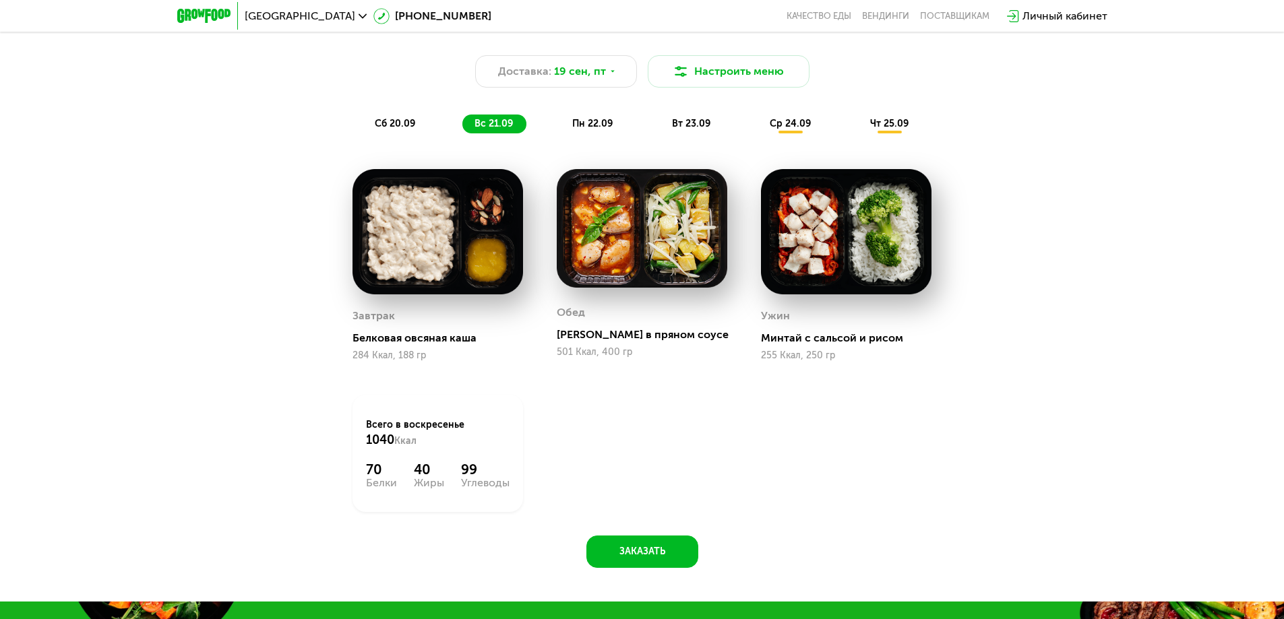
click at [423, 127] on div "сб 20.09" at bounding box center [396, 124] width 66 height 19
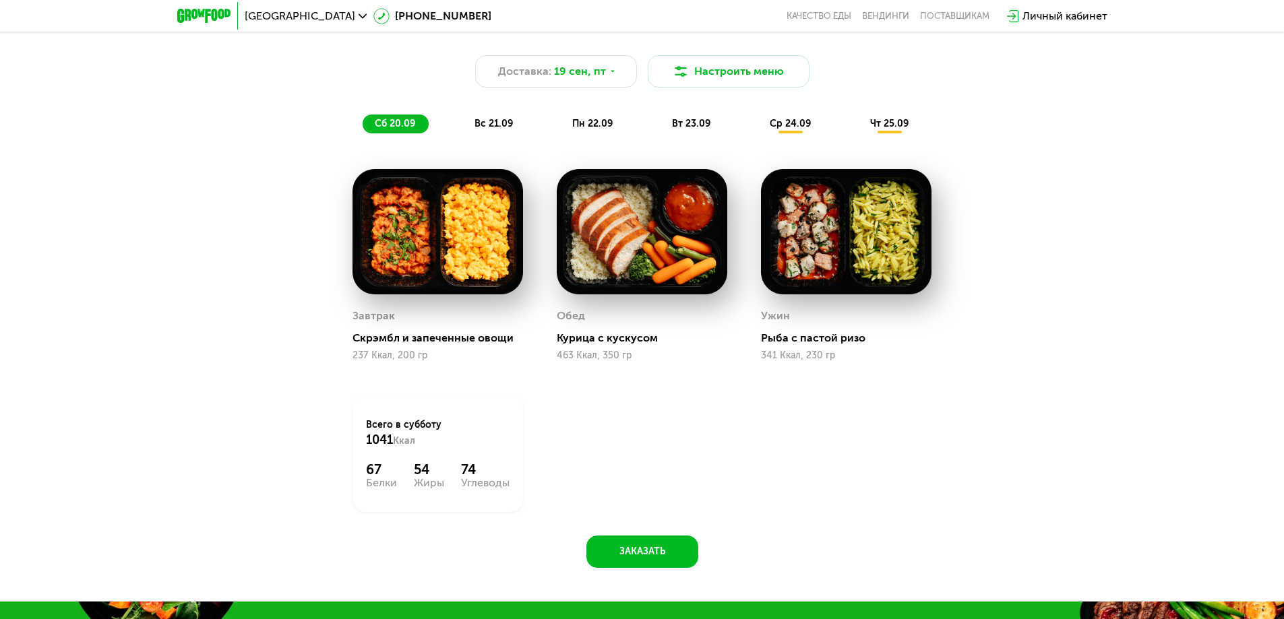
click at [819, 125] on div "ср 24.09" at bounding box center [790, 124] width 67 height 19
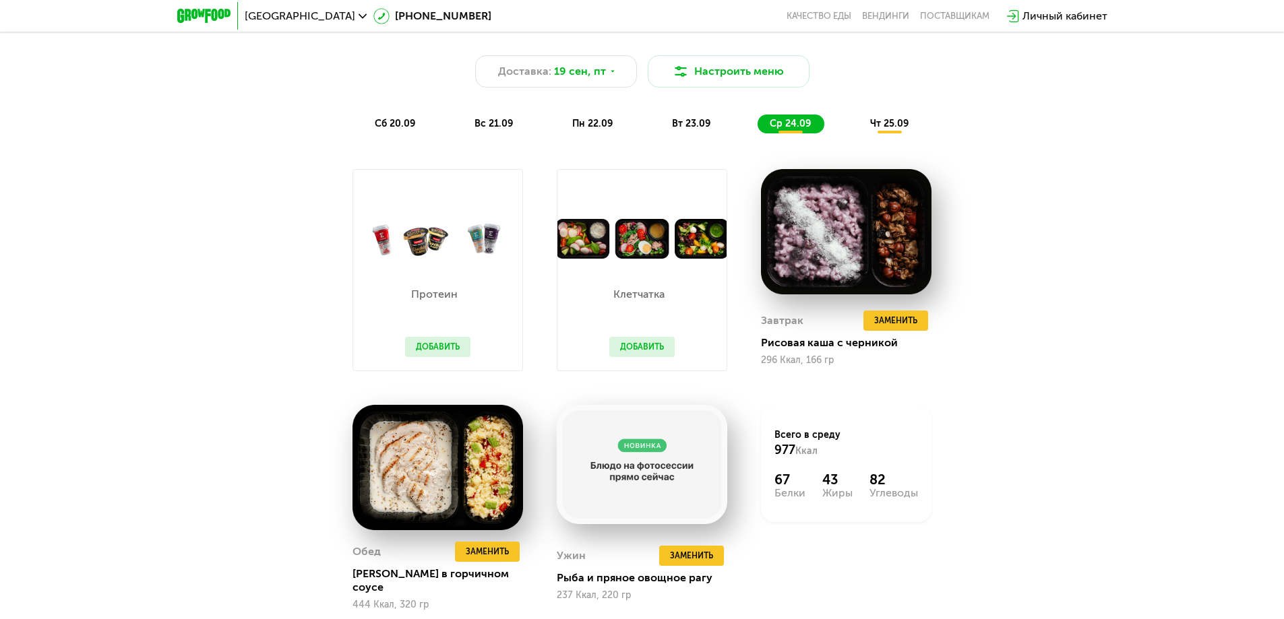
click at [780, 123] on span "ср 24.09" at bounding box center [790, 123] width 41 height 11
click at [884, 129] on span "чт 25.09" at bounding box center [889, 123] width 38 height 11
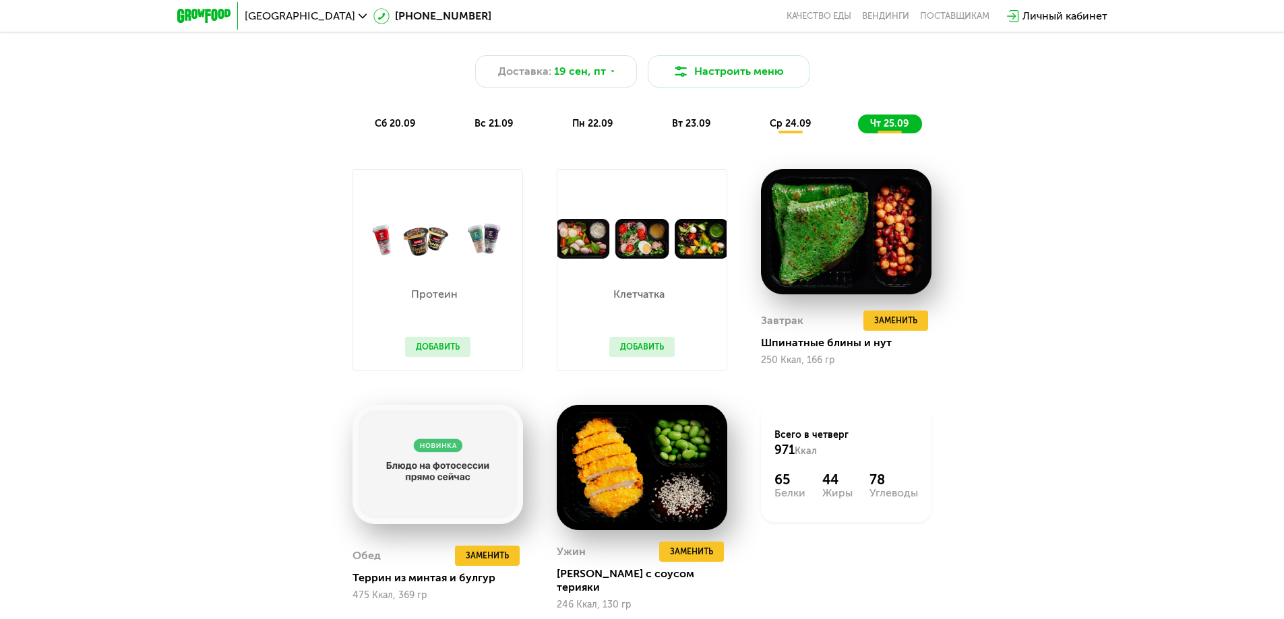
click at [794, 129] on span "ср 24.09" at bounding box center [790, 123] width 41 height 11
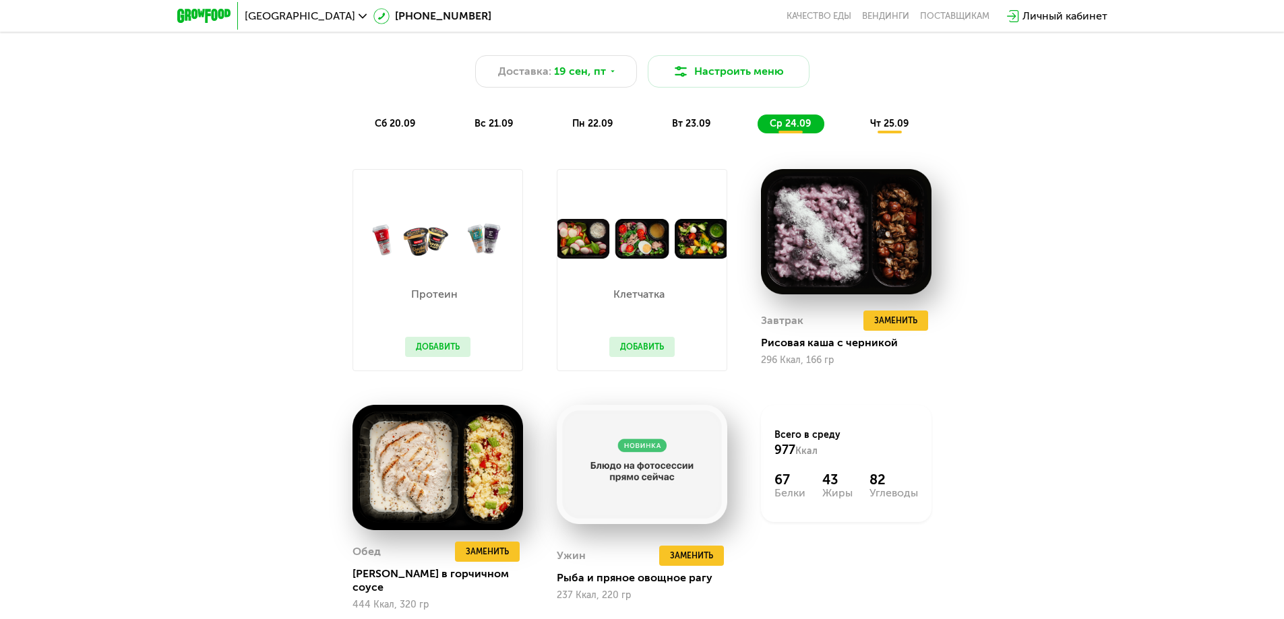
click at [849, 126] on div "сб 20.09 вс 21.09 пн 22.09 вт 23.09 ср 24.09 чт 25.09" at bounding box center [642, 124] width 559 height 19
click at [871, 129] on span "чт 25.09" at bounding box center [889, 123] width 38 height 11
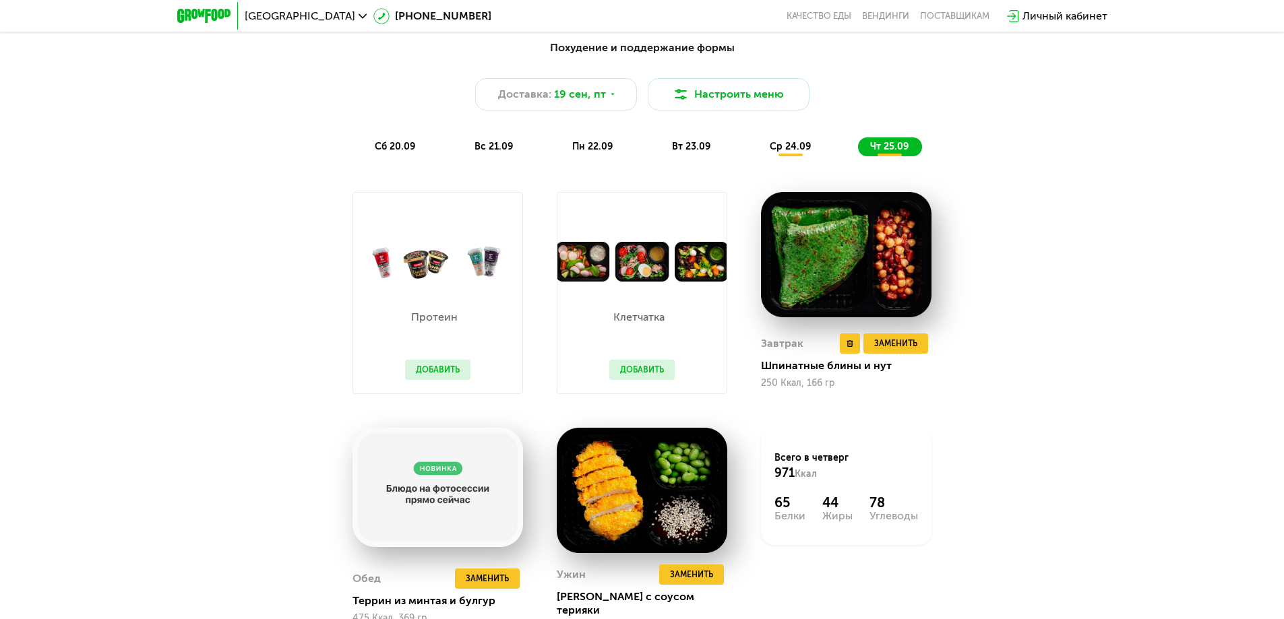
scroll to position [1206, 0]
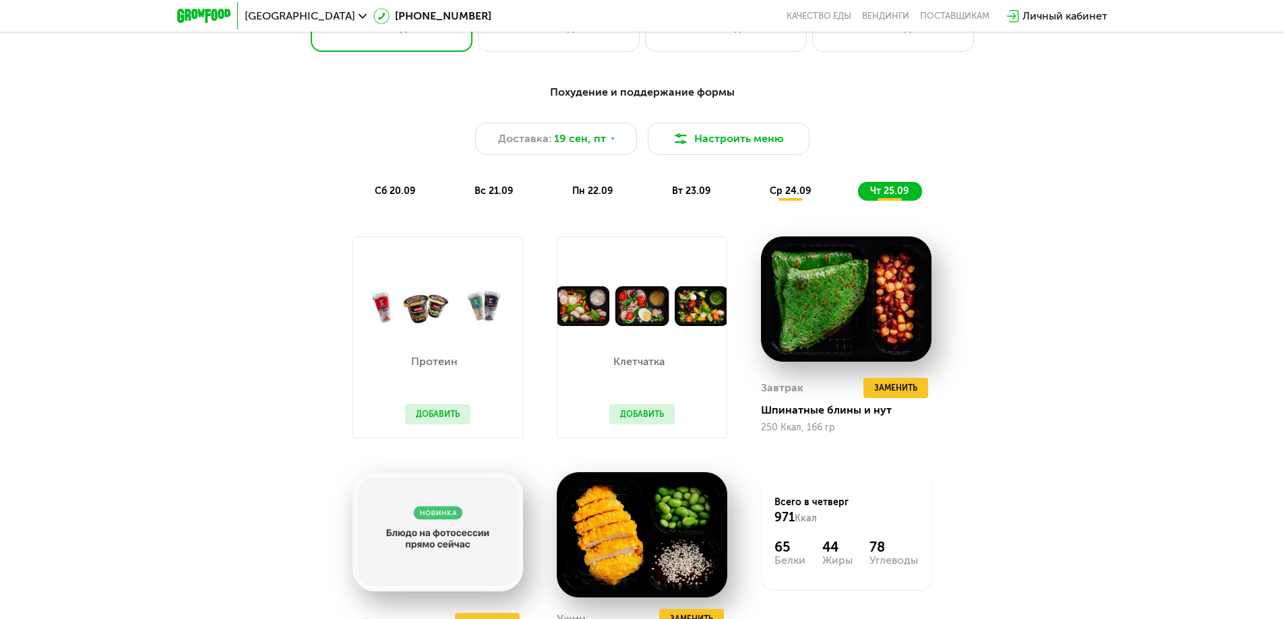
click at [415, 193] on div "сб 20.09" at bounding box center [396, 191] width 66 height 19
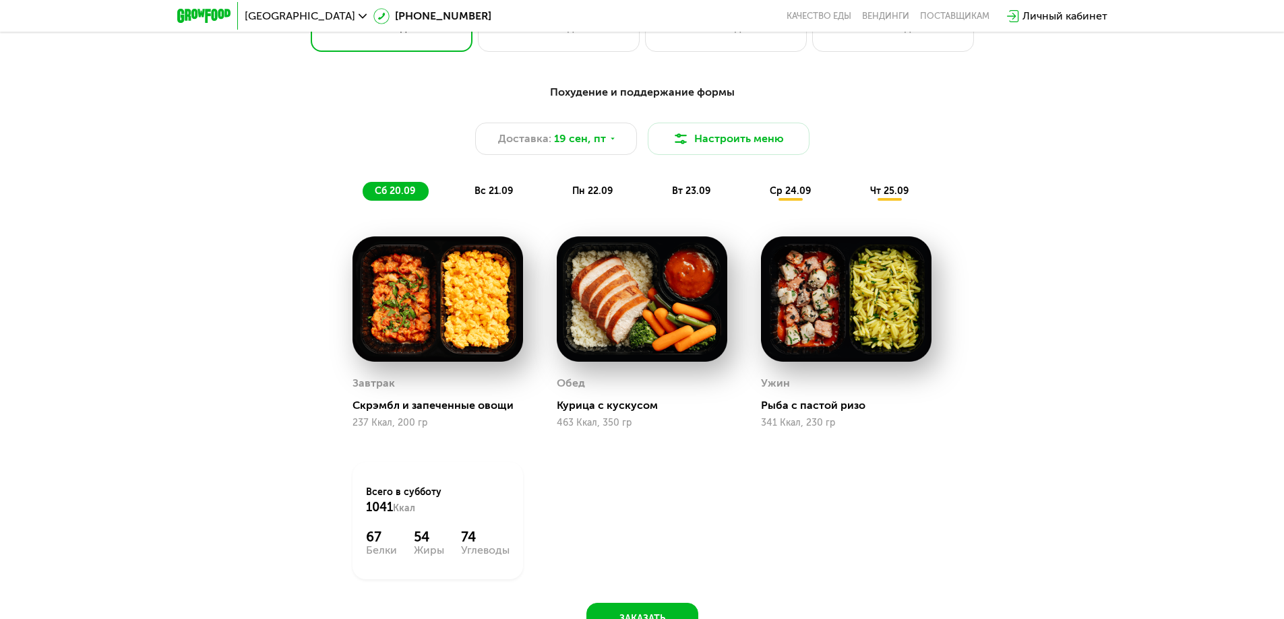
click at [394, 194] on span "сб 20.09" at bounding box center [395, 190] width 40 height 11
click at [489, 195] on span "вс 21.09" at bounding box center [493, 190] width 38 height 11
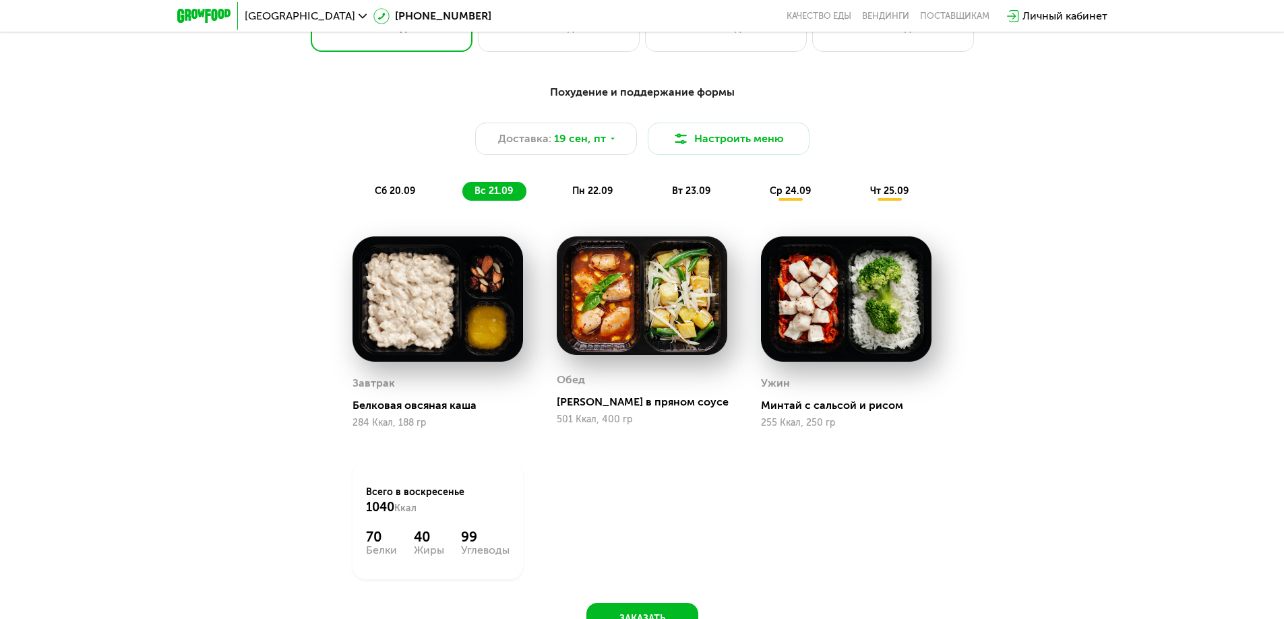
click at [409, 197] on span "сб 20.09" at bounding box center [395, 190] width 40 height 11
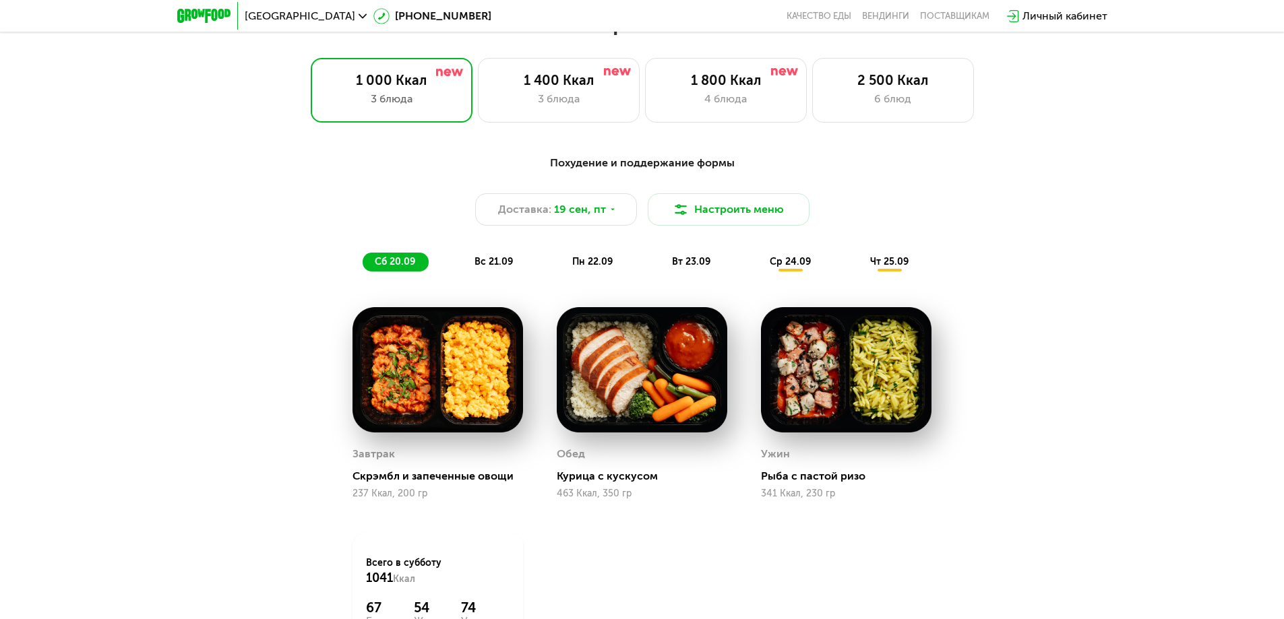
scroll to position [1071, 0]
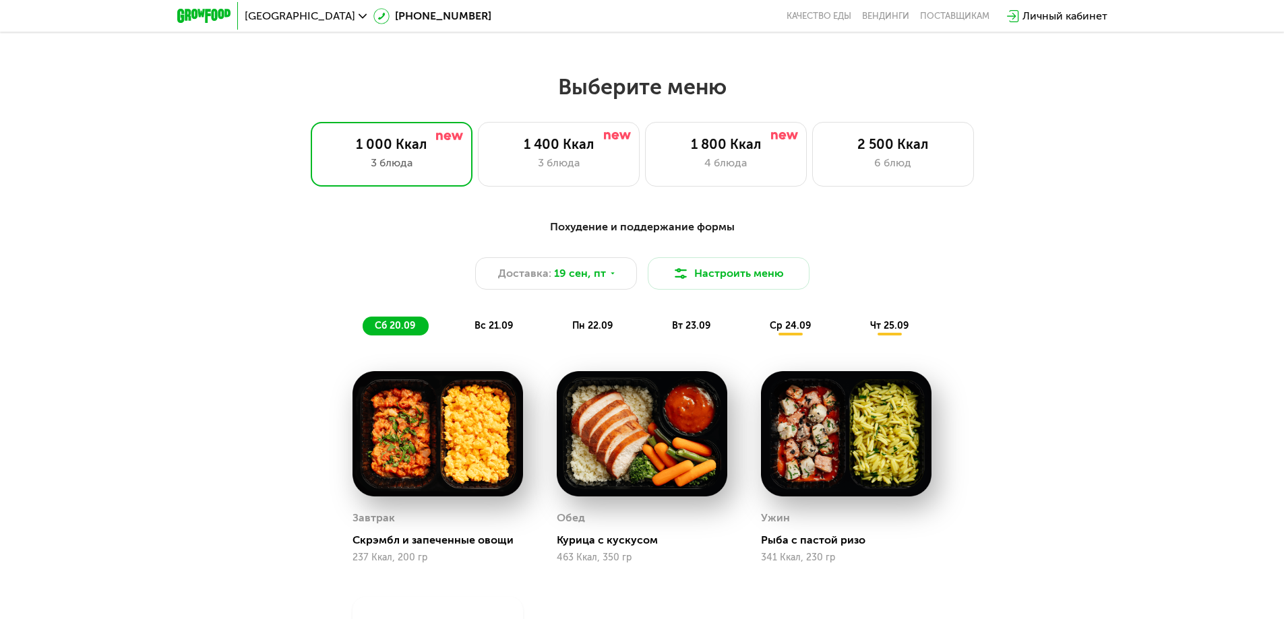
click at [495, 322] on div "вс 21.09" at bounding box center [494, 326] width 64 height 19
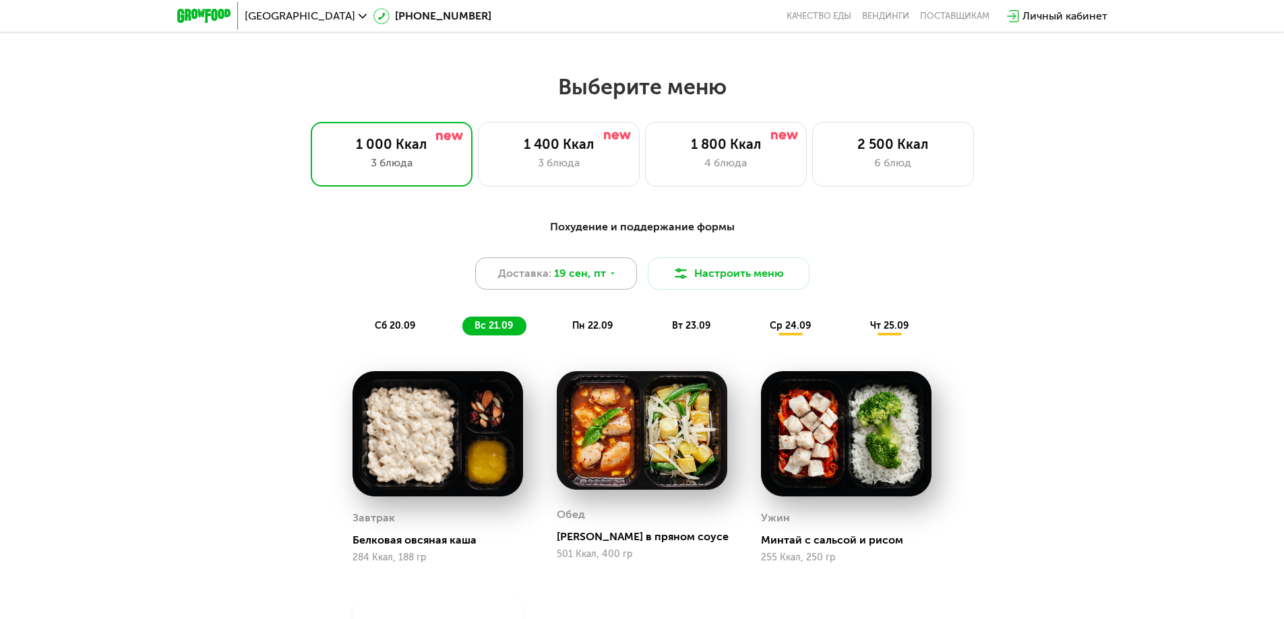
click at [530, 276] on span "Доставка:" at bounding box center [524, 273] width 53 height 16
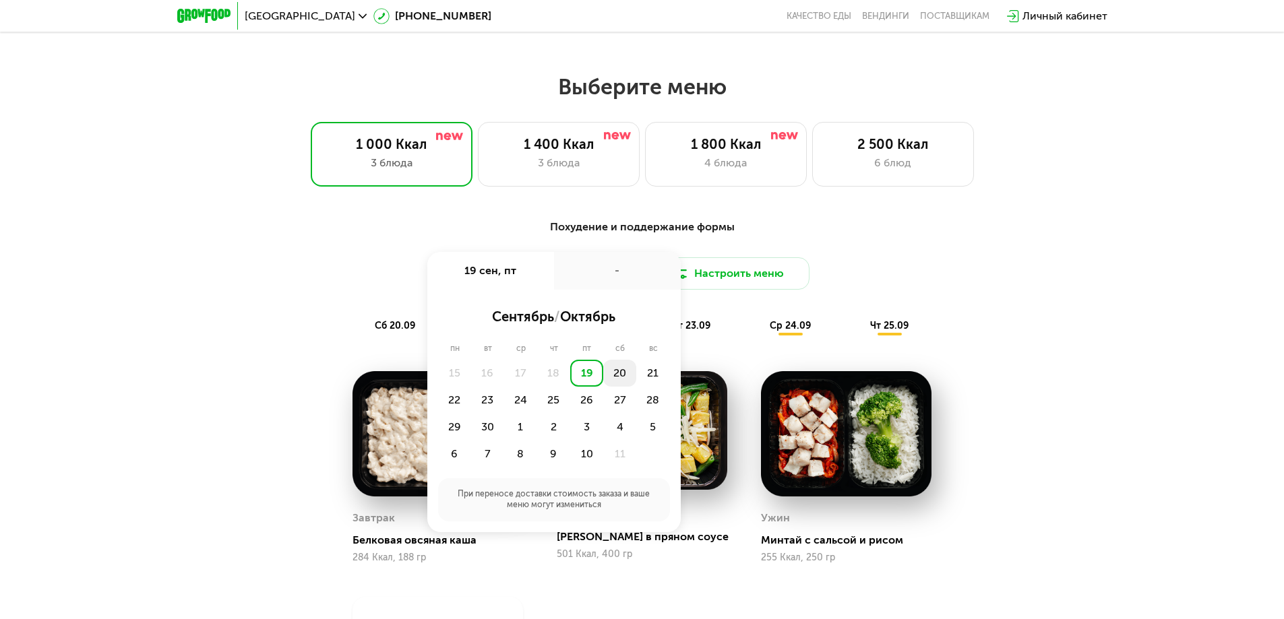
click at [623, 383] on div "20" at bounding box center [619, 373] width 33 height 27
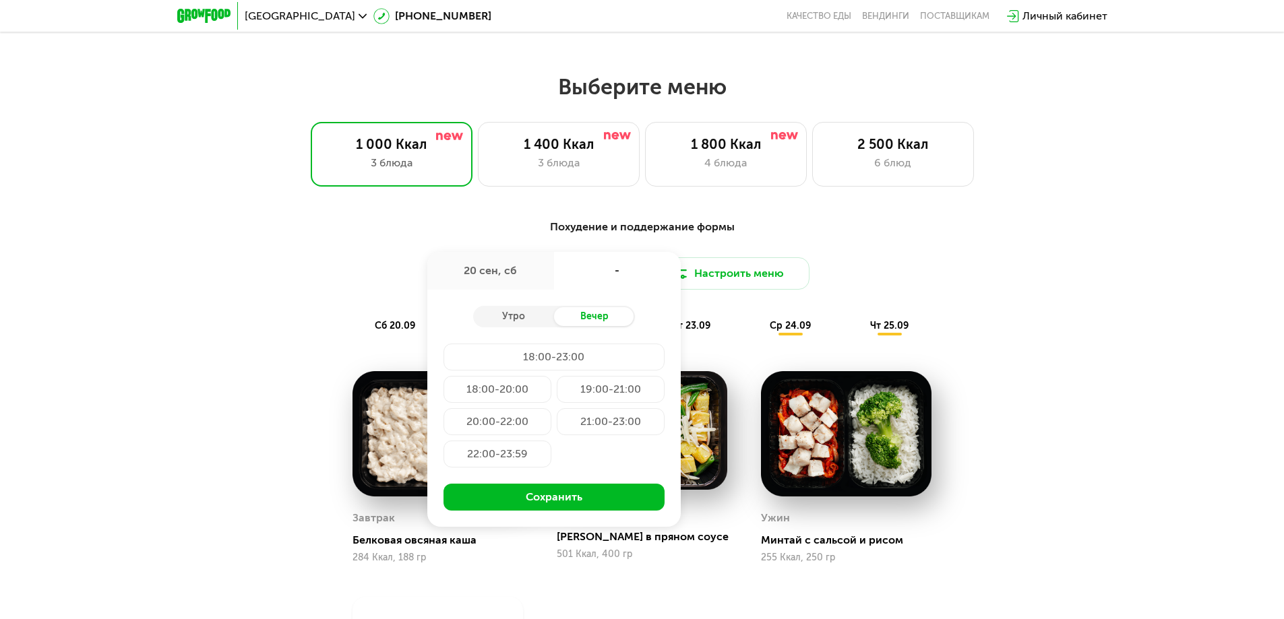
click at [507, 307] on div "Утро Вечер 18:00-23:00 18:00-20:00 19:00-21:00 20:00-22:00 21:00-23:00 22:00-23…" at bounding box center [553, 408] width 253 height 237
click at [495, 286] on div "20 сен, сб" at bounding box center [490, 271] width 127 height 38
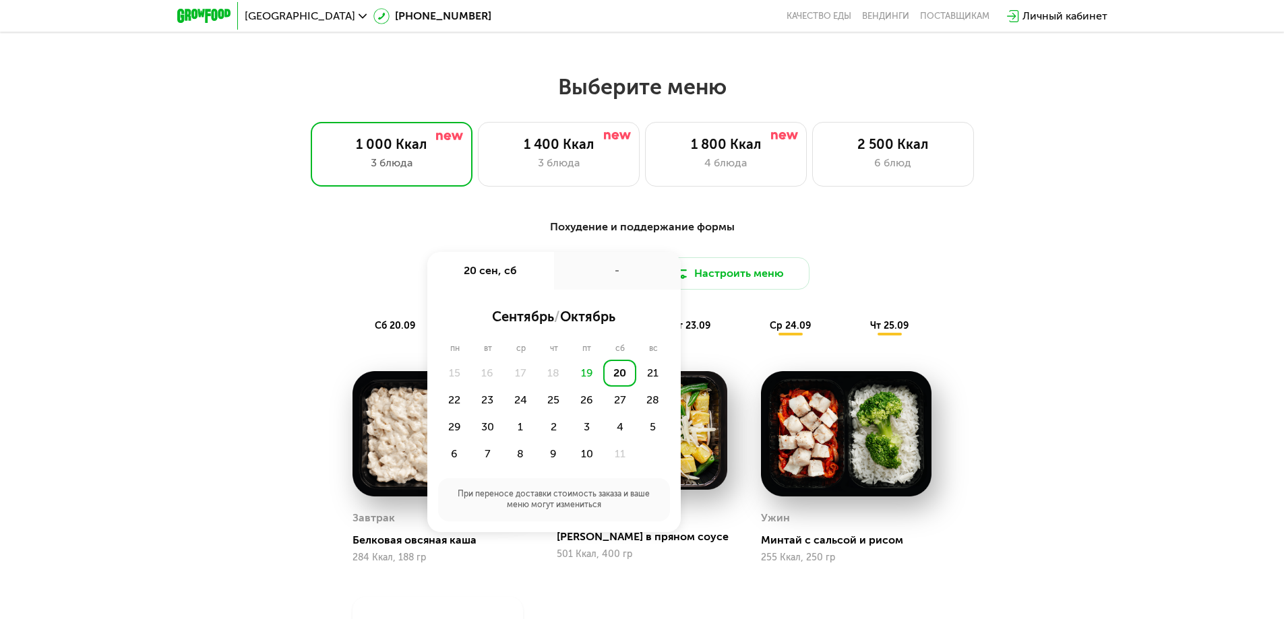
click at [794, 247] on div "Похудение и поддержание формы Доставка: [DATE] сен, сб - сентябрь / октябрь пн …" at bounding box center [642, 277] width 798 height 117
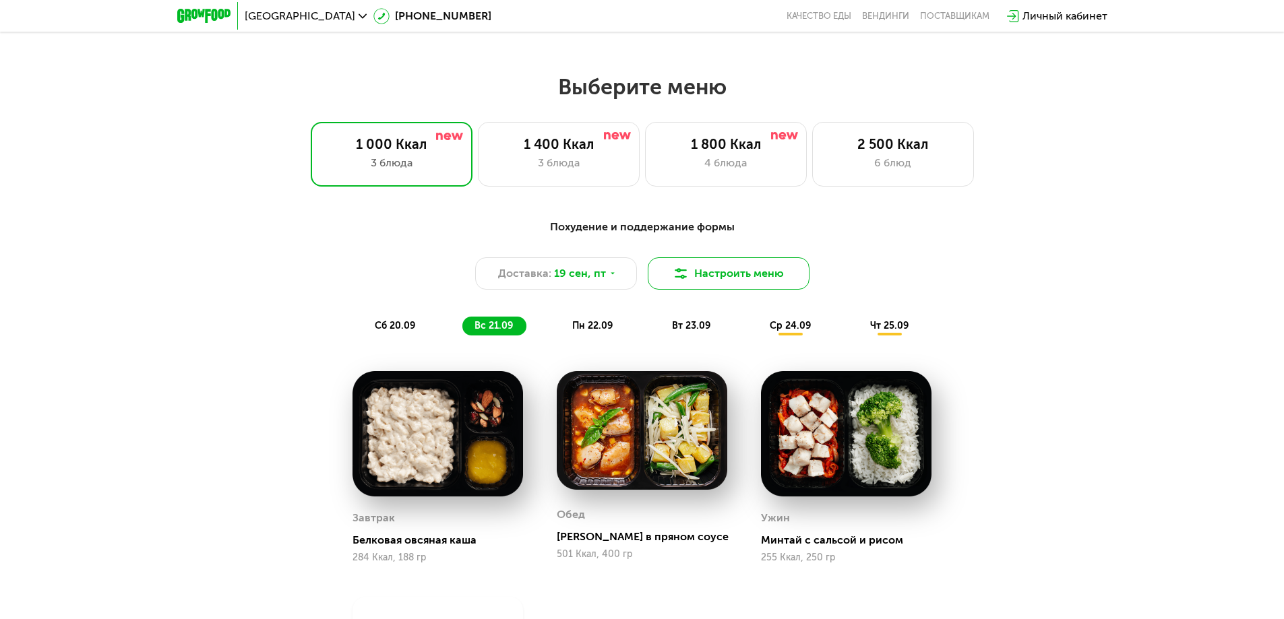
click at [735, 280] on button "Настроить меню" at bounding box center [729, 273] width 162 height 32
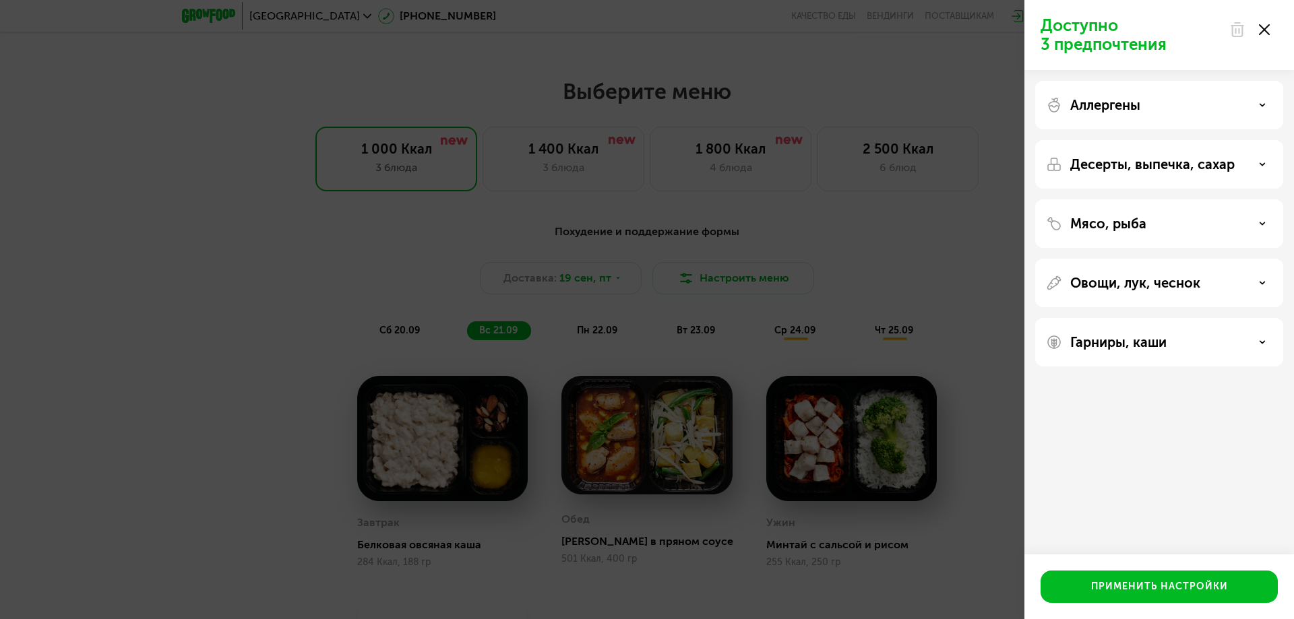
click at [1028, 219] on p "Мясо, рыба" at bounding box center [1108, 224] width 76 height 16
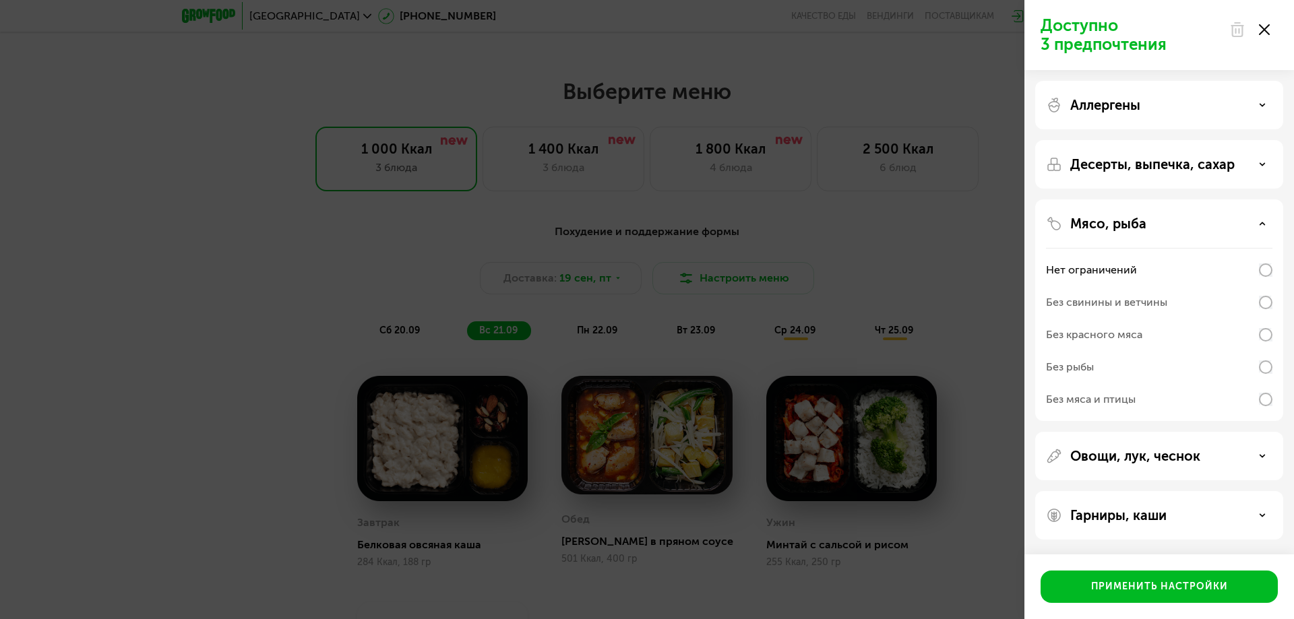
click at [1028, 221] on p "Мясо, рыба" at bounding box center [1108, 224] width 76 height 16
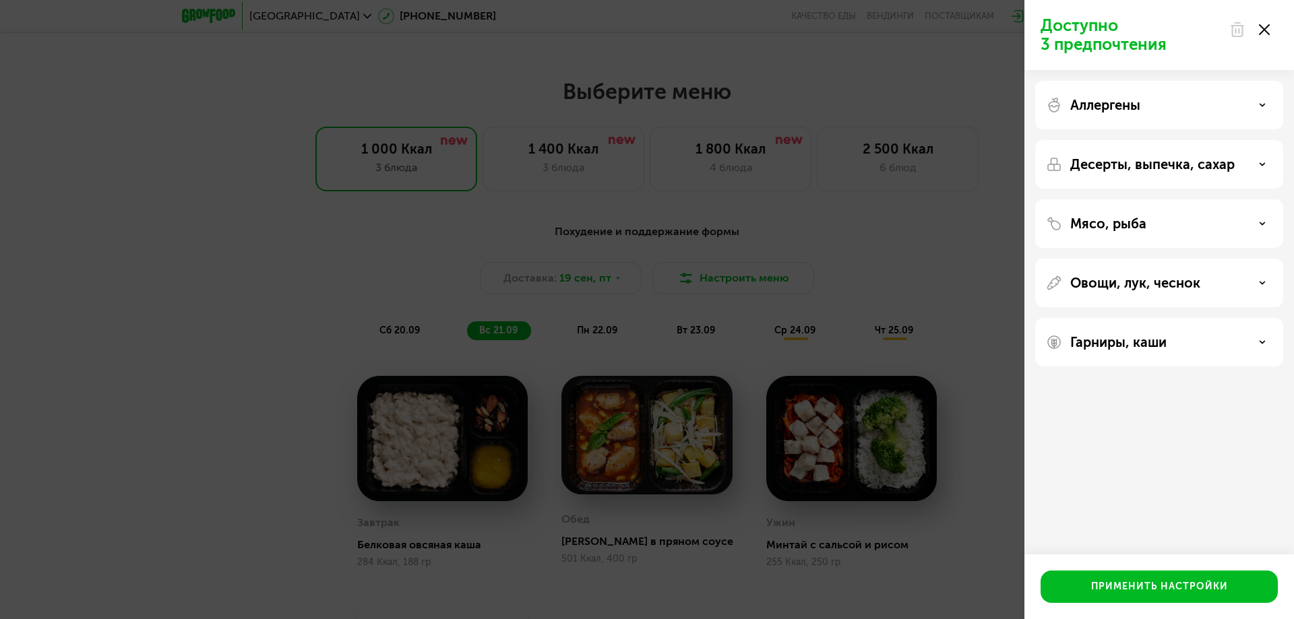
click at [1028, 177] on div "Десерты, выпечка, сахар" at bounding box center [1159, 164] width 248 height 49
click at [1028, 32] on use at bounding box center [1264, 29] width 11 height 11
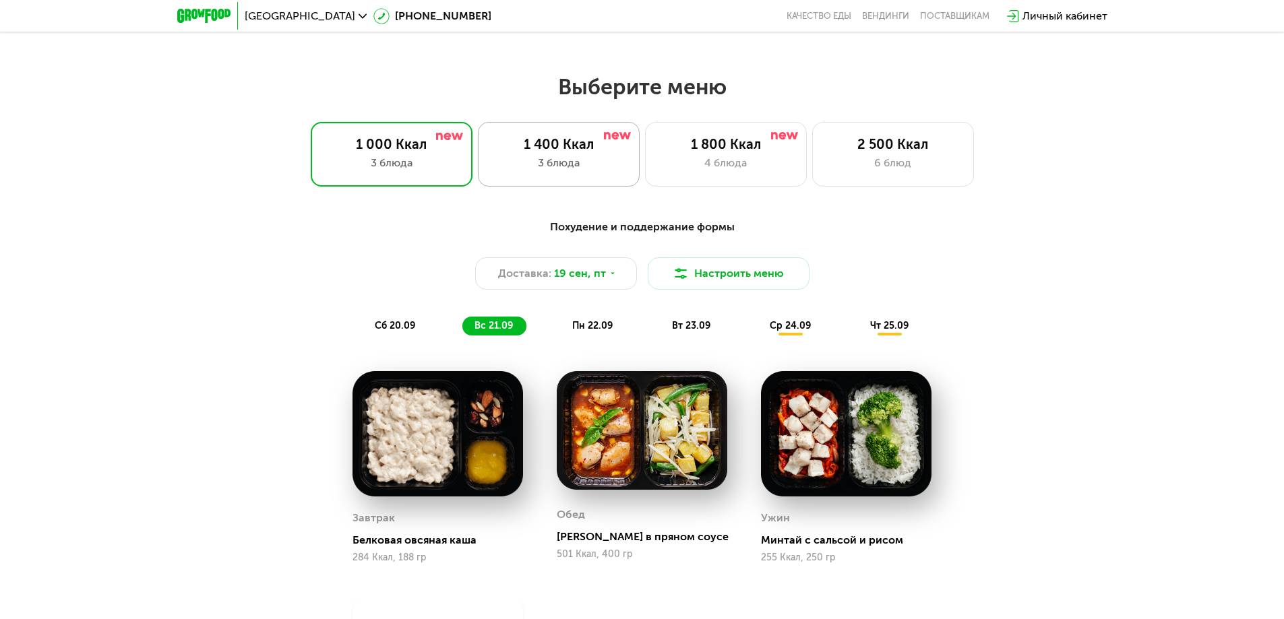
click at [534, 170] on div "3 блюда" at bounding box center [558, 163] width 133 height 16
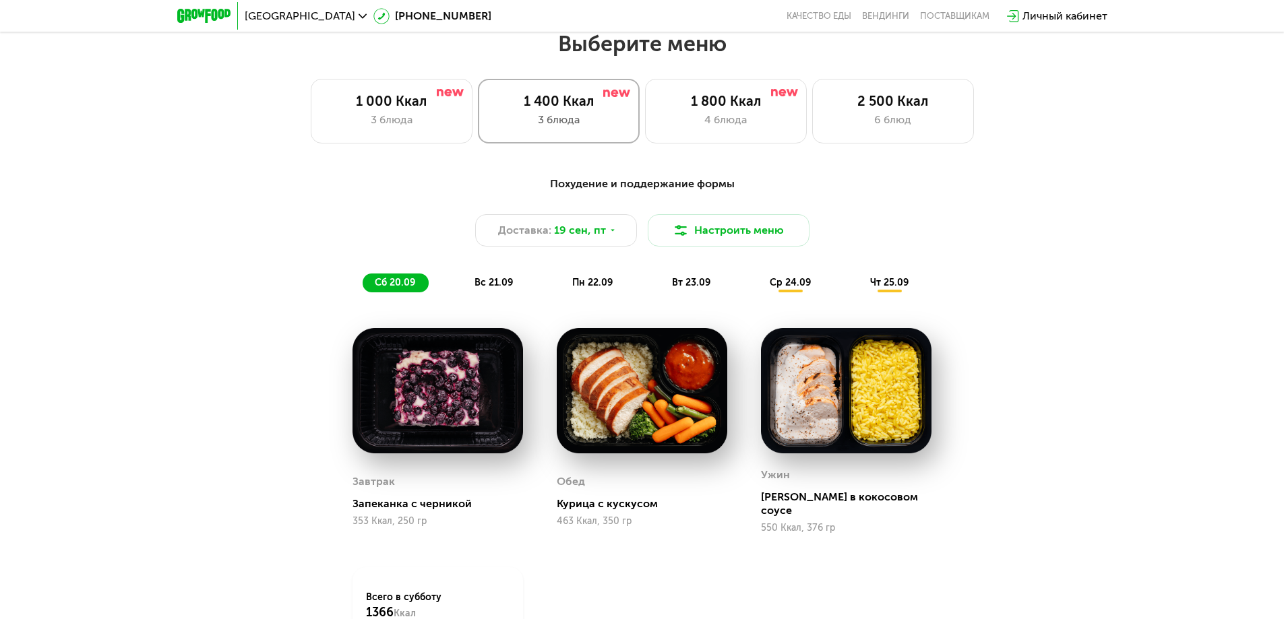
scroll to position [1138, 0]
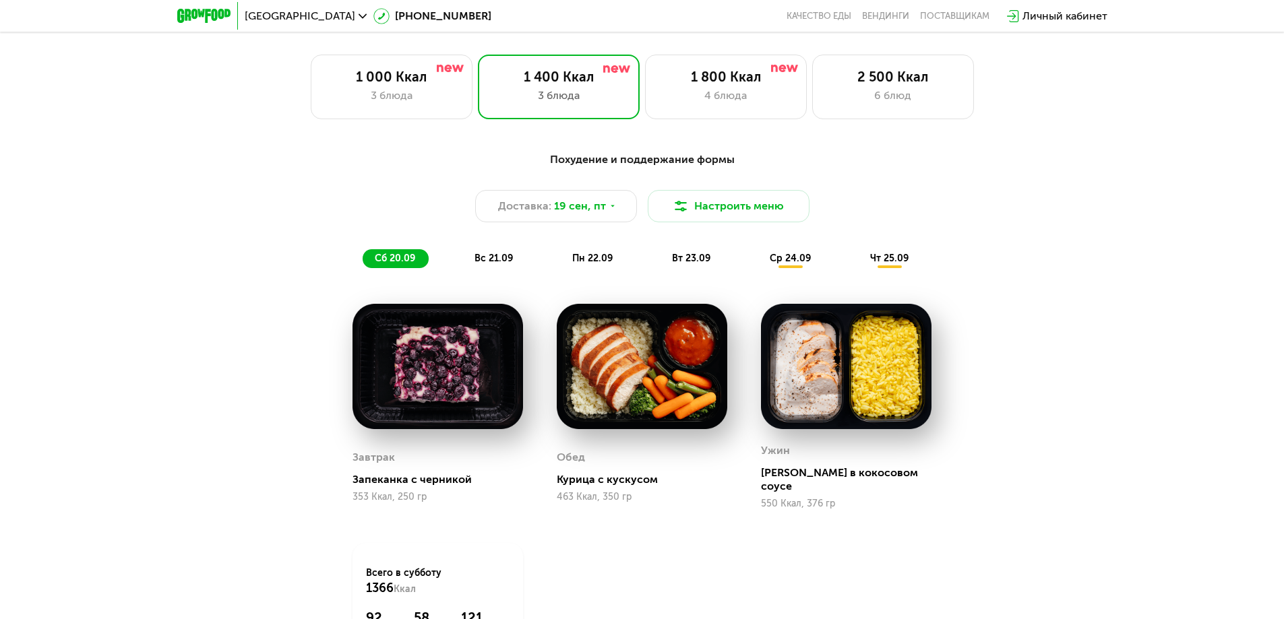
click at [504, 262] on span "вс 21.09" at bounding box center [493, 258] width 38 height 11
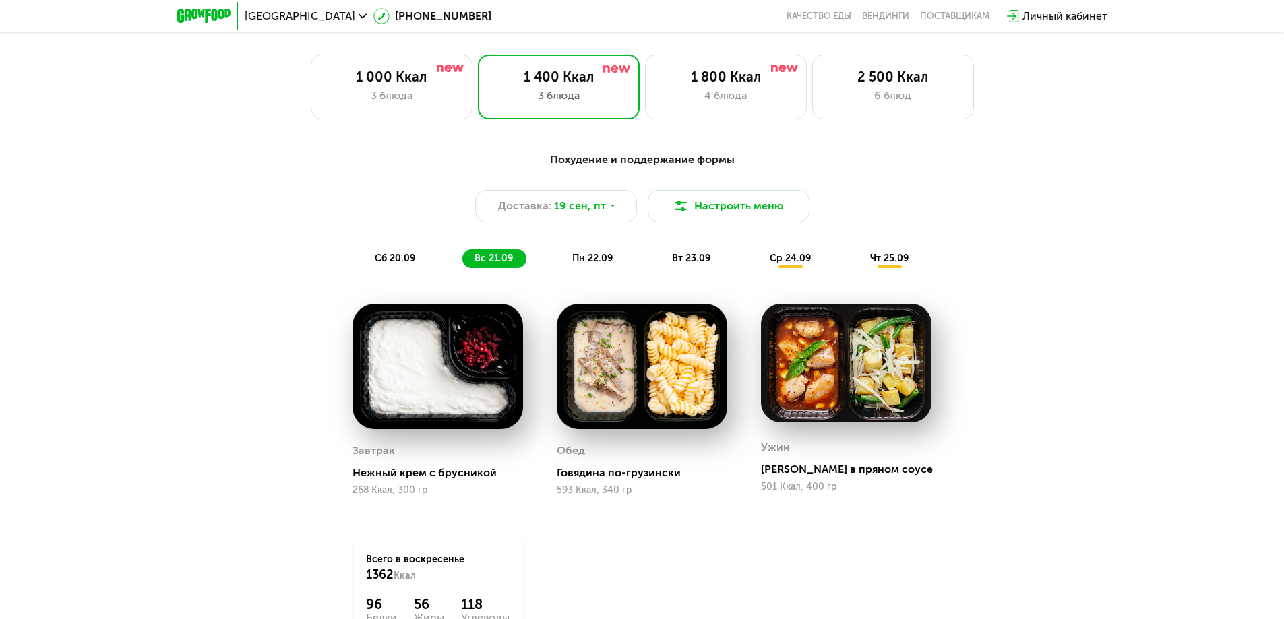
click at [400, 262] on span "сб 20.09" at bounding box center [395, 258] width 40 height 11
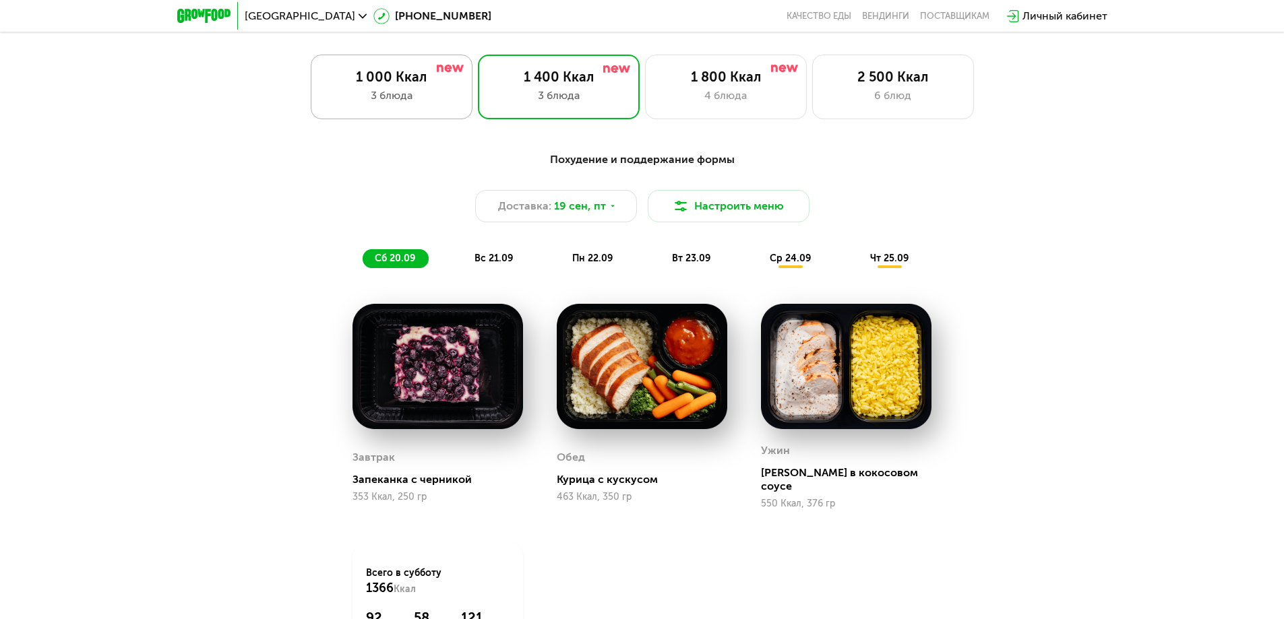
click at [399, 92] on div "3 блюда" at bounding box center [391, 96] width 133 height 16
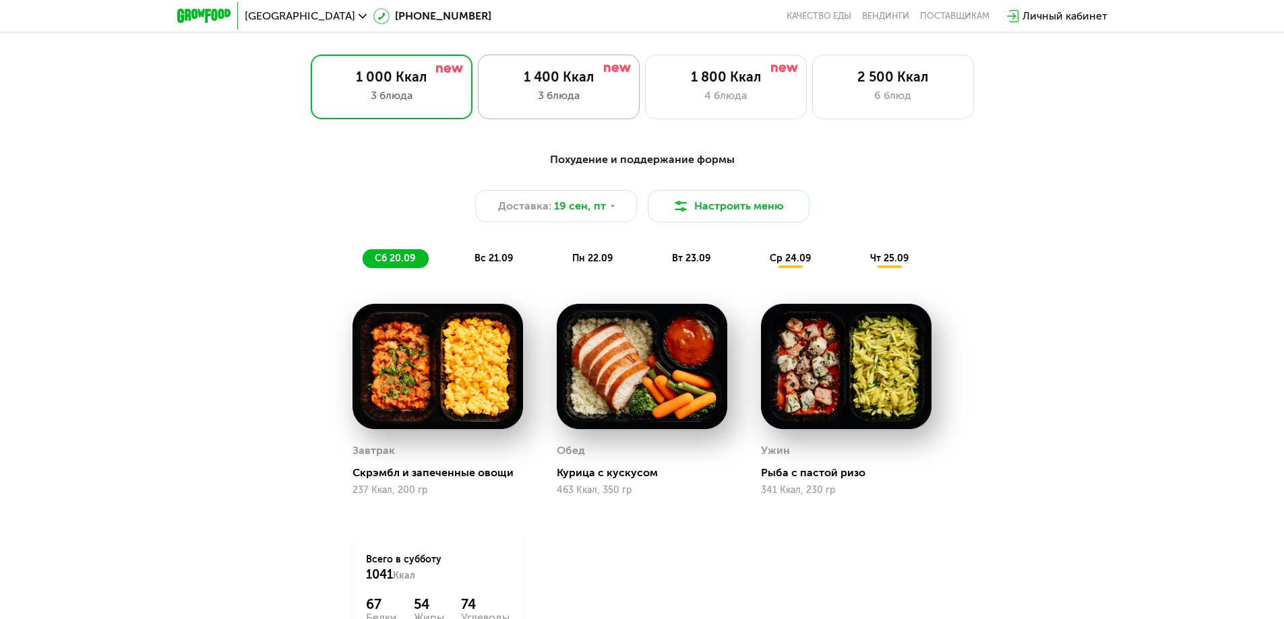
click at [546, 100] on div "3 блюда" at bounding box center [558, 96] width 133 height 16
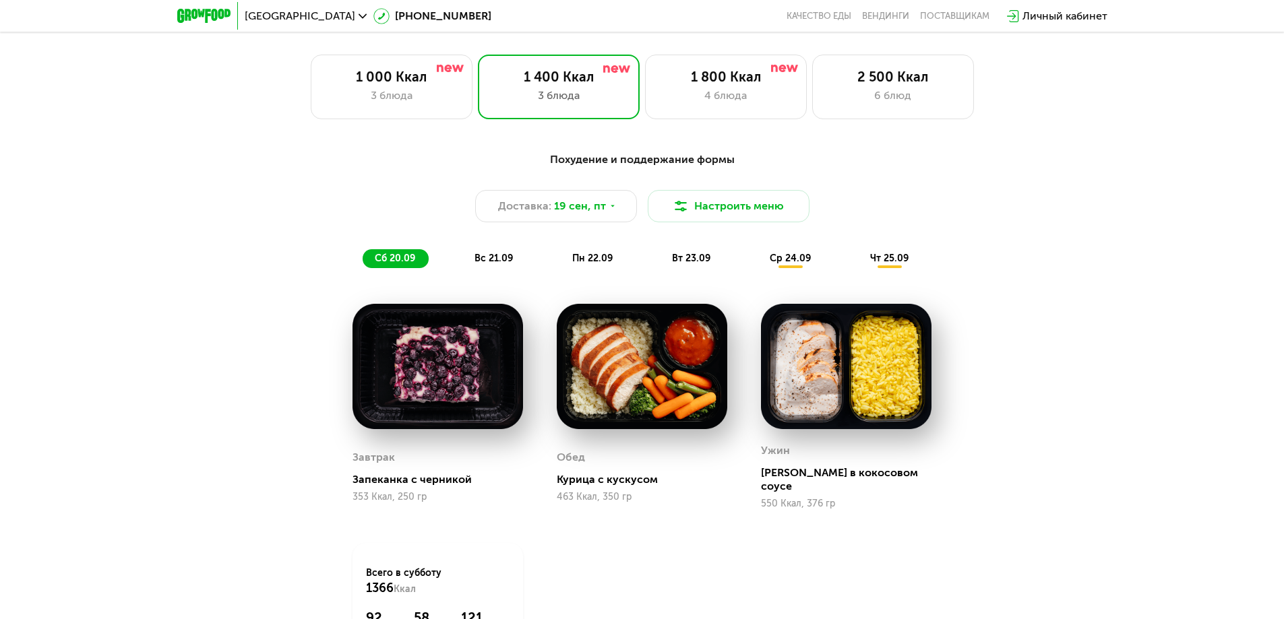
click at [493, 268] on div "вс 21.09" at bounding box center [494, 258] width 64 height 19
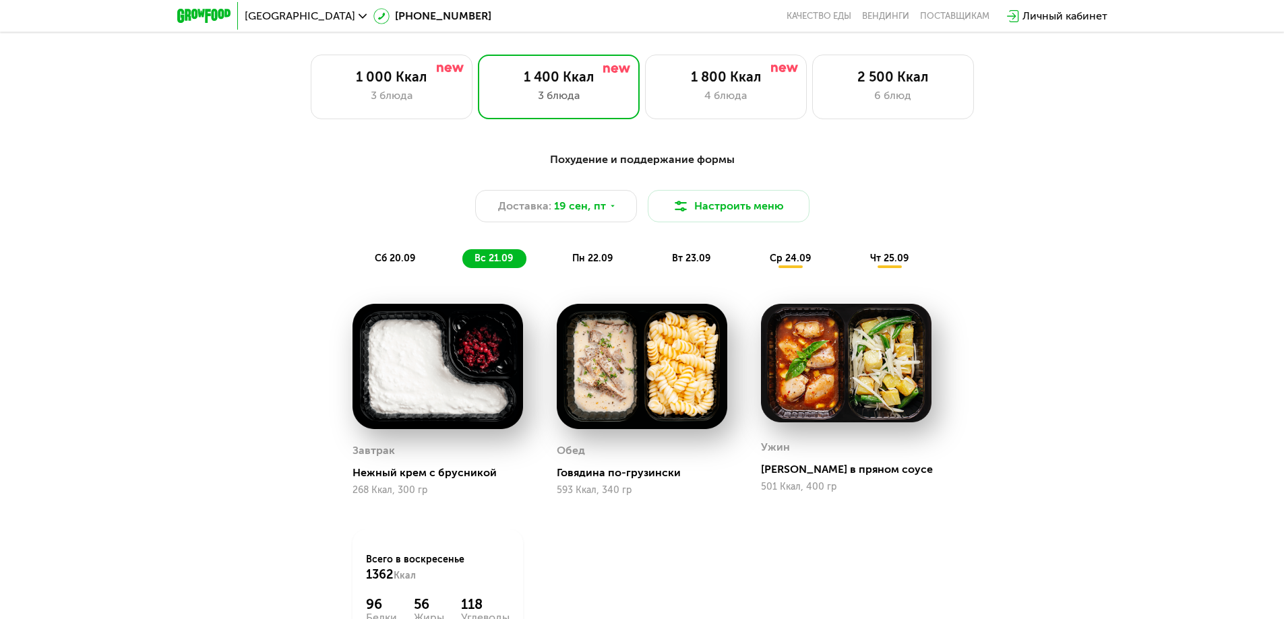
click at [553, 268] on div "сб 20.09 вс 21.09 пн 22.09 вт 23.09 ср 24.09 чт 25.09" at bounding box center [642, 258] width 559 height 19
click at [577, 264] on span "пн 22.09" at bounding box center [592, 258] width 40 height 11
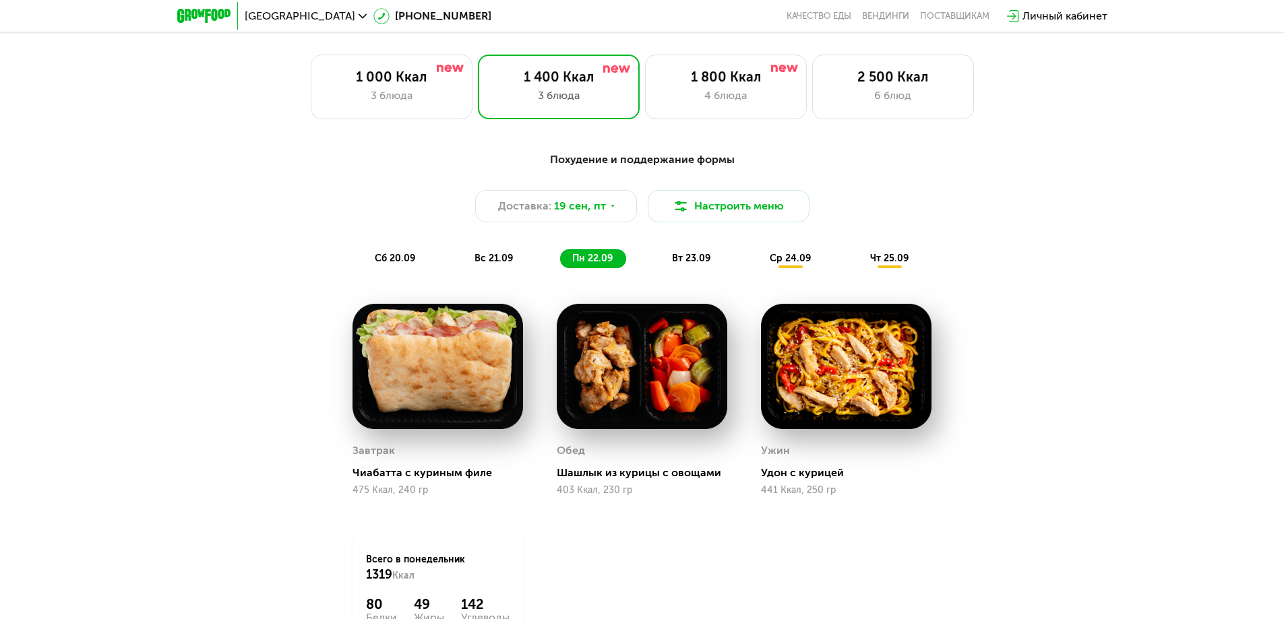
click at [674, 259] on span "вт 23.09" at bounding box center [691, 258] width 38 height 11
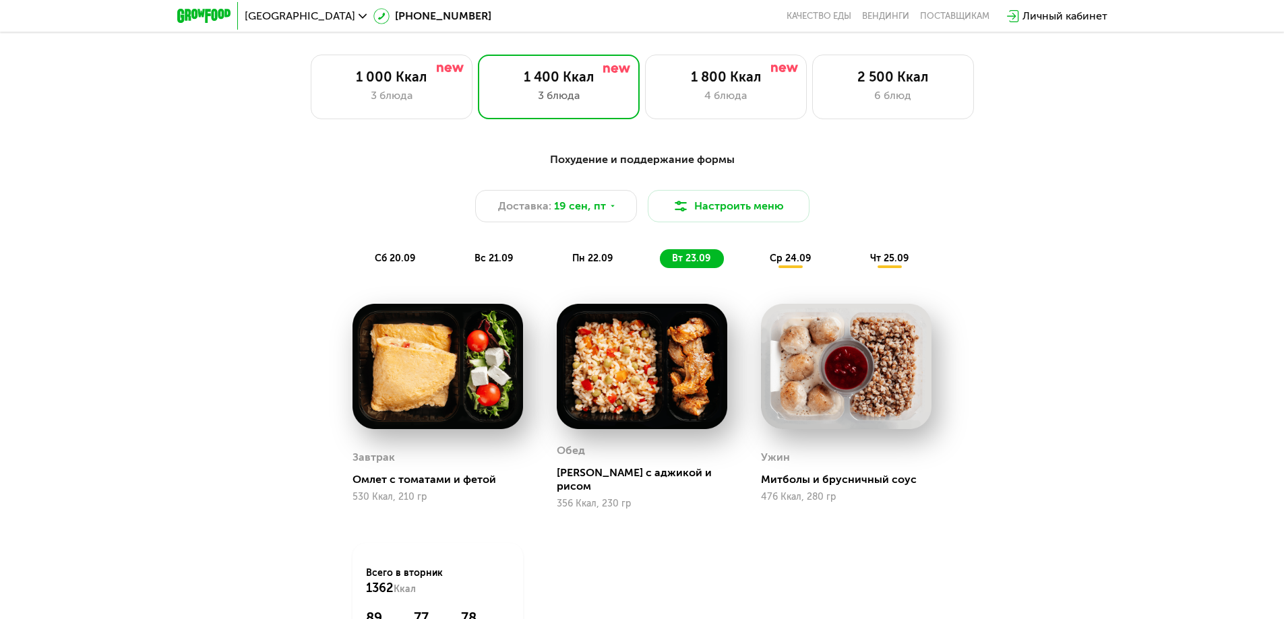
click at [402, 263] on span "сб 20.09" at bounding box center [395, 258] width 40 height 11
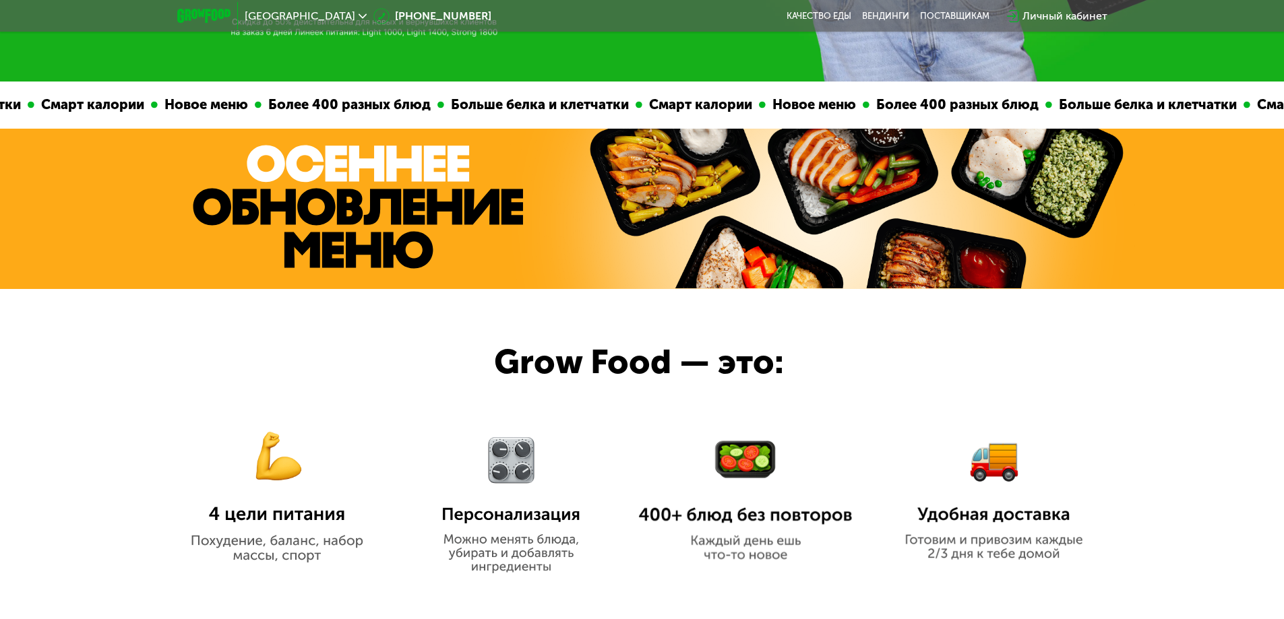
scroll to position [397, 0]
